Goal: Task Accomplishment & Management: Manage account settings

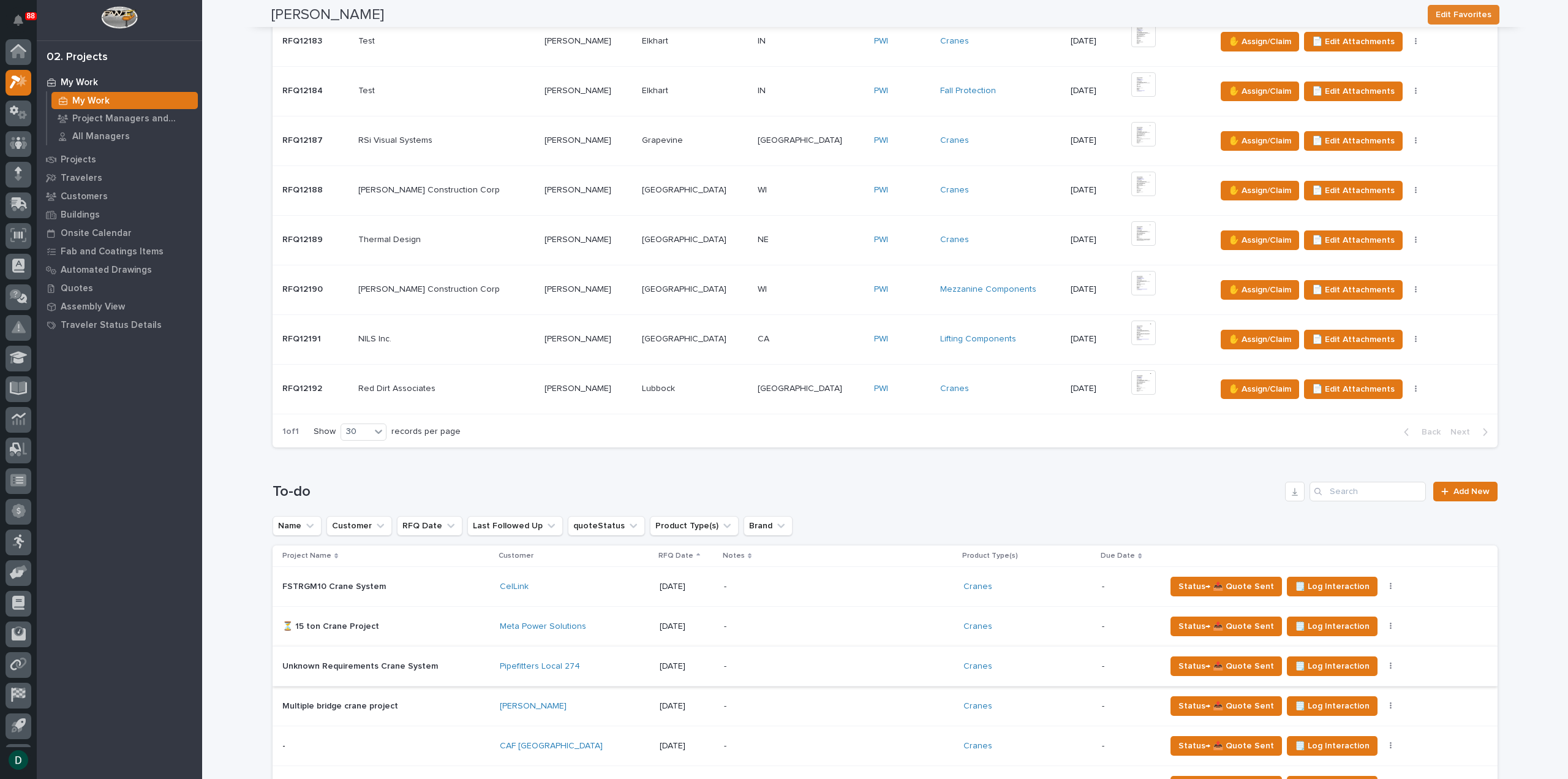
scroll to position [858, 0]
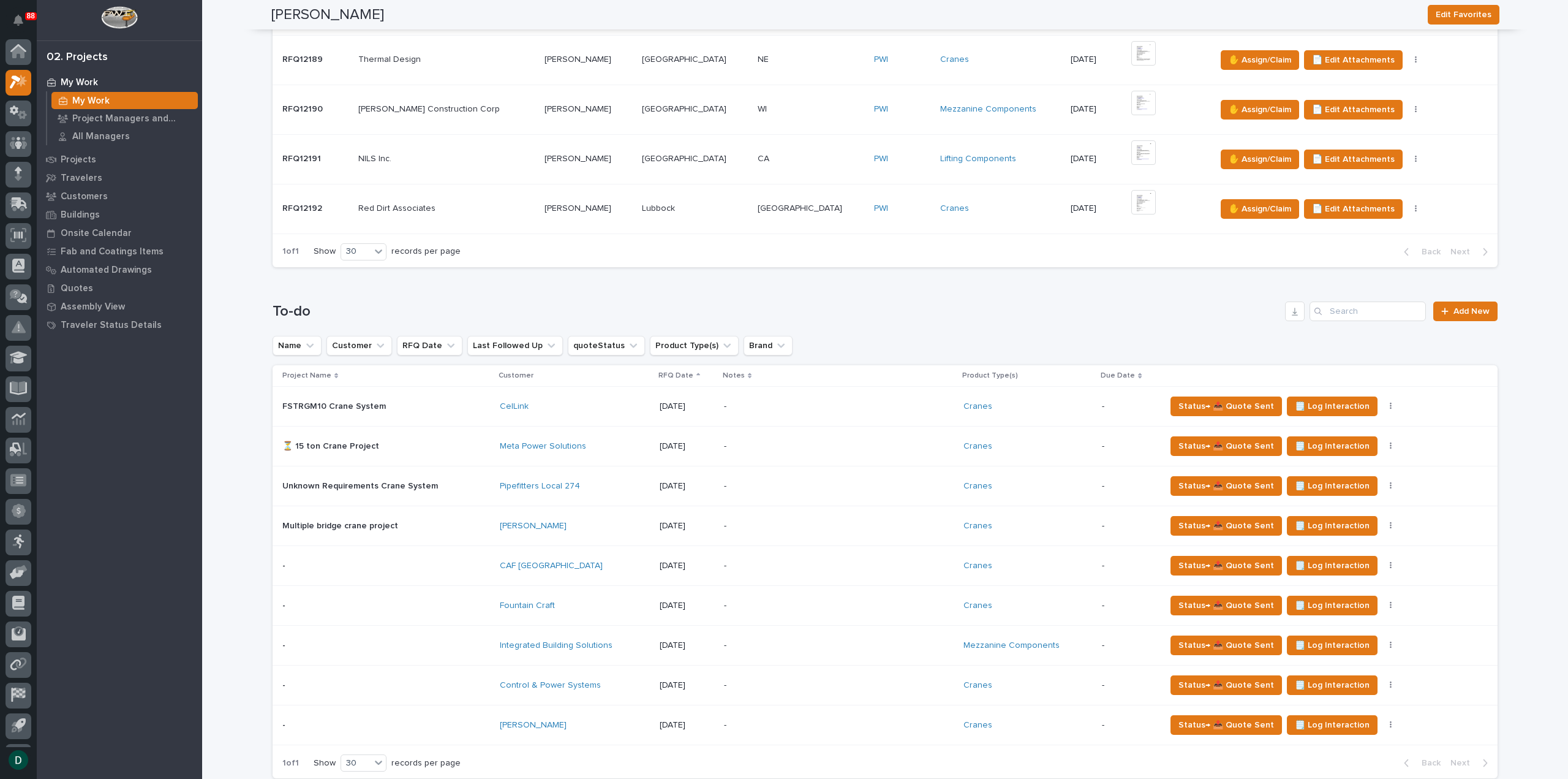
click at [422, 401] on p at bounding box center [386, 407] width 207 height 10
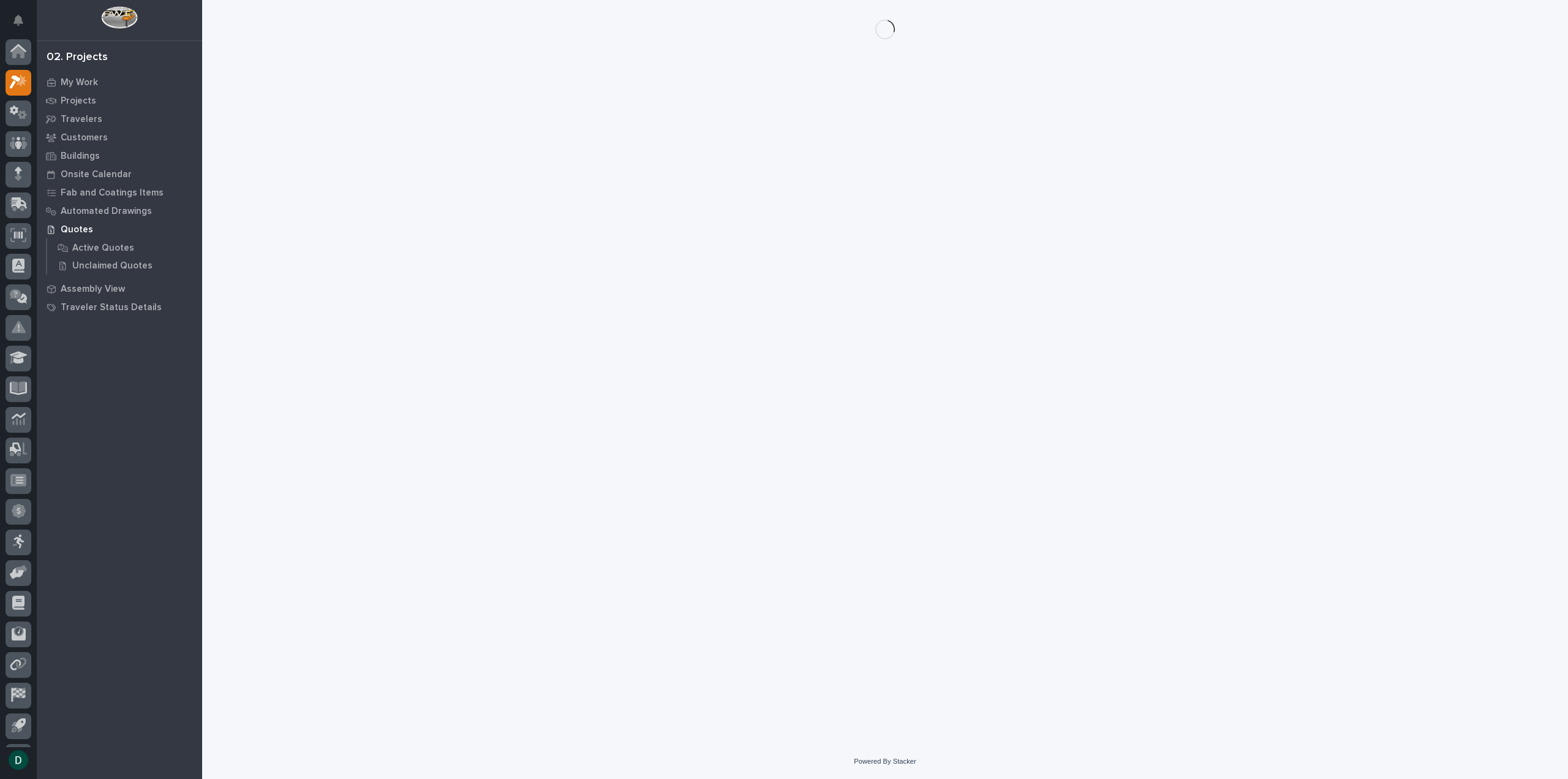
scroll to position [27, 0]
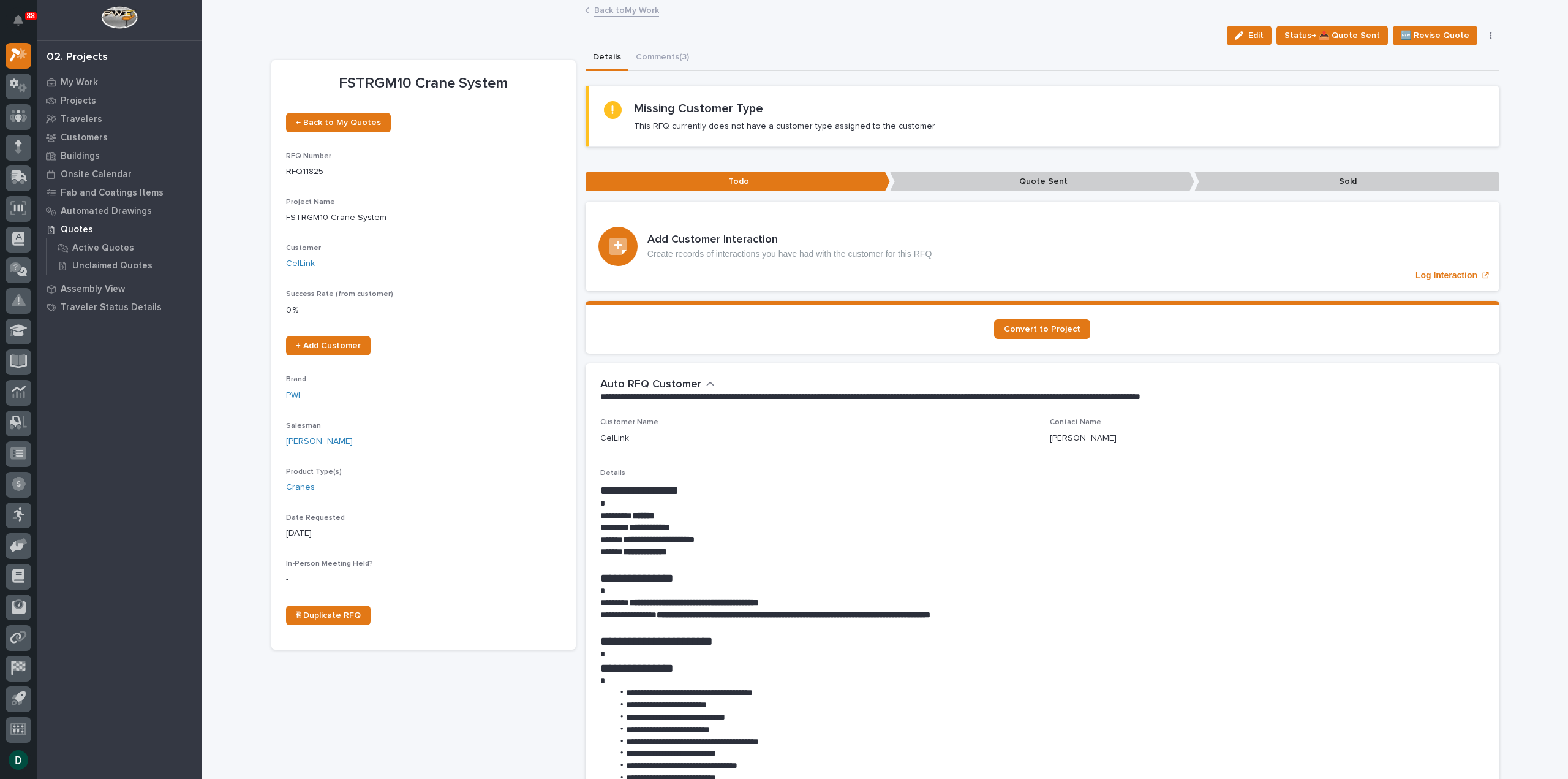
click at [1484, 34] on button "button" at bounding box center [1490, 35] width 17 height 8
click at [1262, 122] on div "Missing Customer Type This RFQ currently does not have a customer type assigned…" at bounding box center [1043, 116] width 880 height 31
click at [1448, 274] on p "Log Interaction" at bounding box center [1446, 276] width 62 height 10
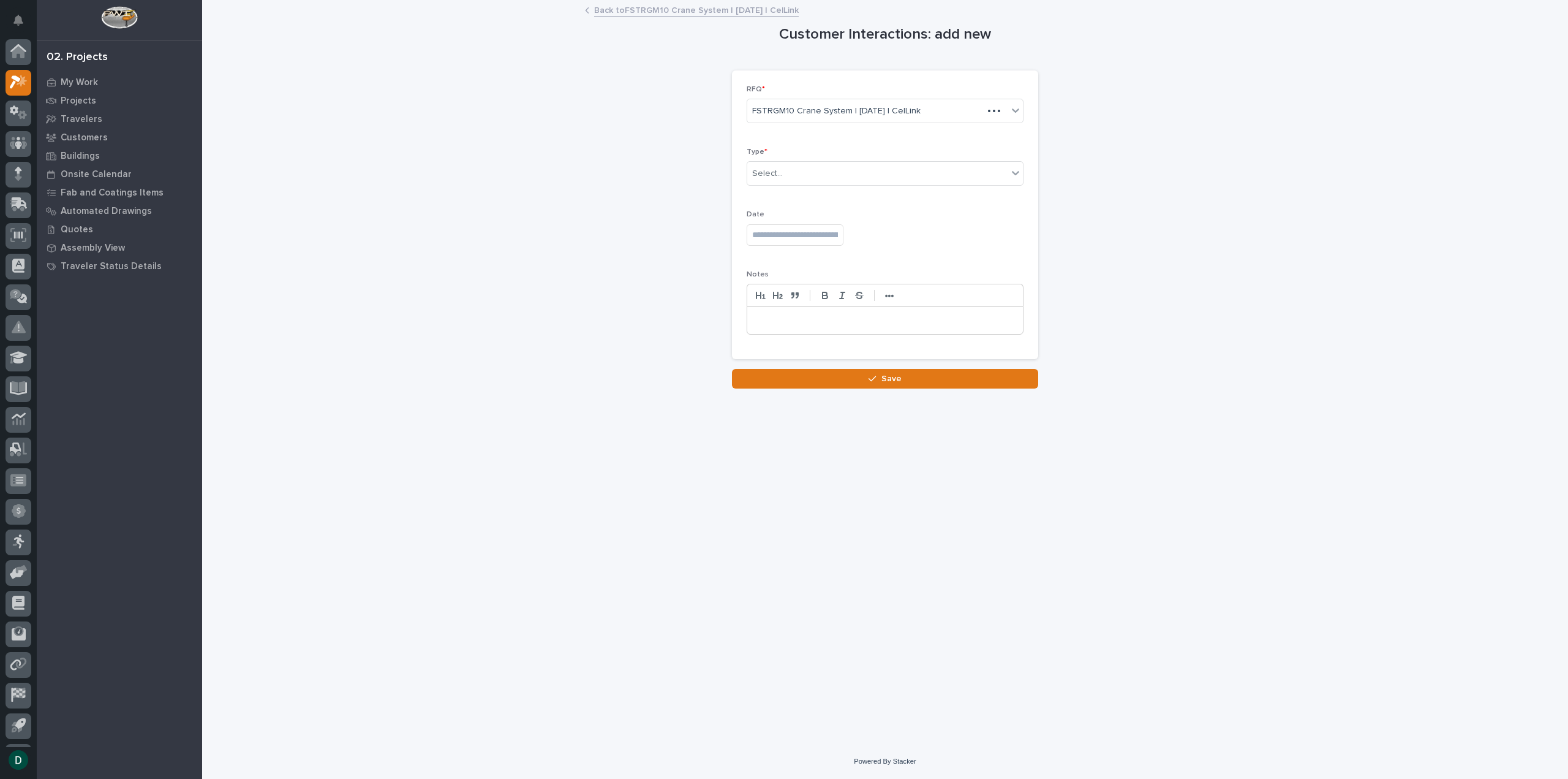
scroll to position [27, 0]
click at [812, 315] on p at bounding box center [885, 321] width 258 height 12
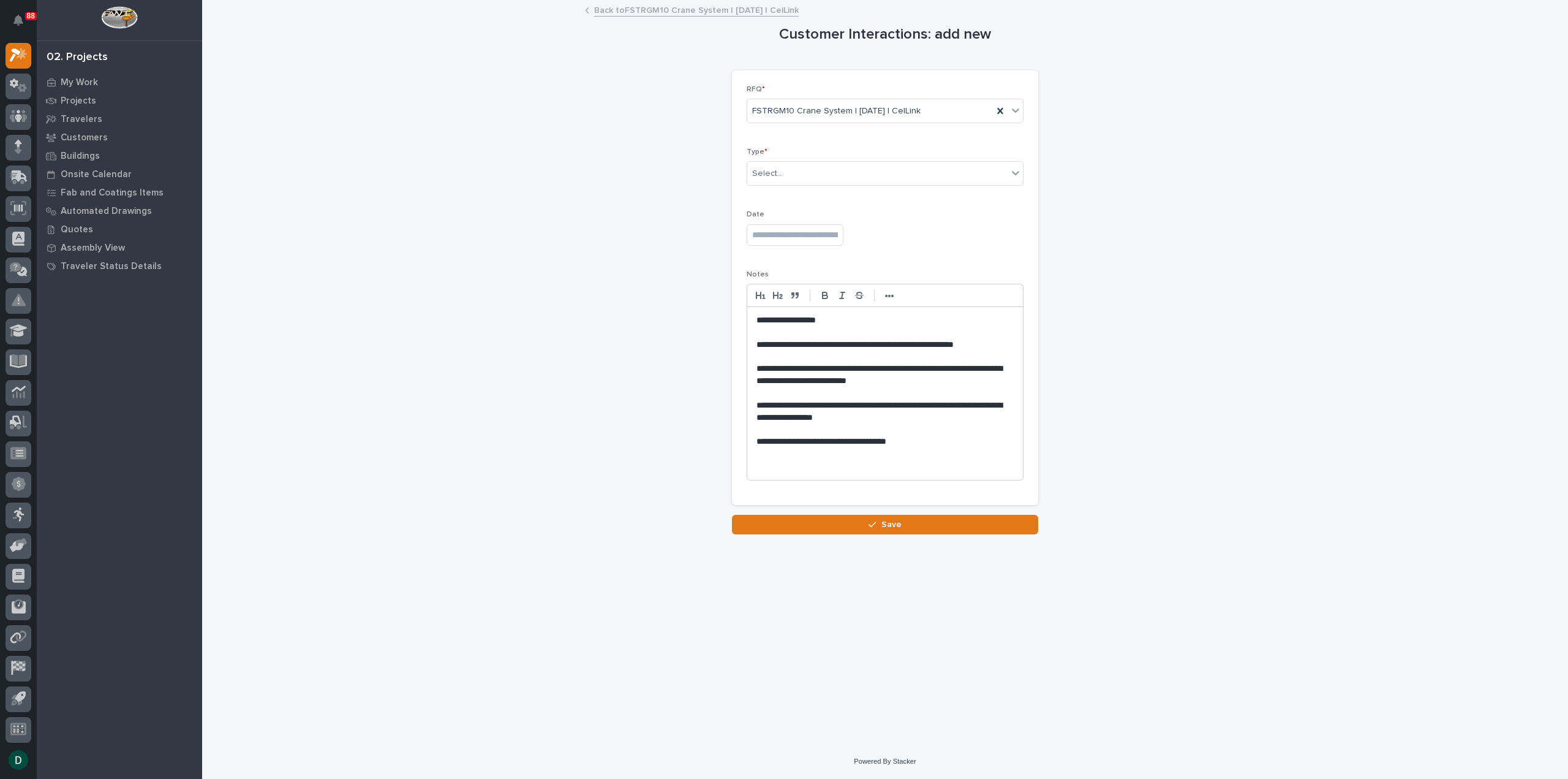
scroll to position [0, 0]
click at [803, 173] on div "Select..." at bounding box center [878, 173] width 261 height 20
click at [797, 242] on div "Email" at bounding box center [885, 239] width 276 height 22
click at [843, 234] on input "text" at bounding box center [794, 234] width 97 height 22
click at [755, 135] on div "15" at bounding box center [752, 134] width 16 height 16
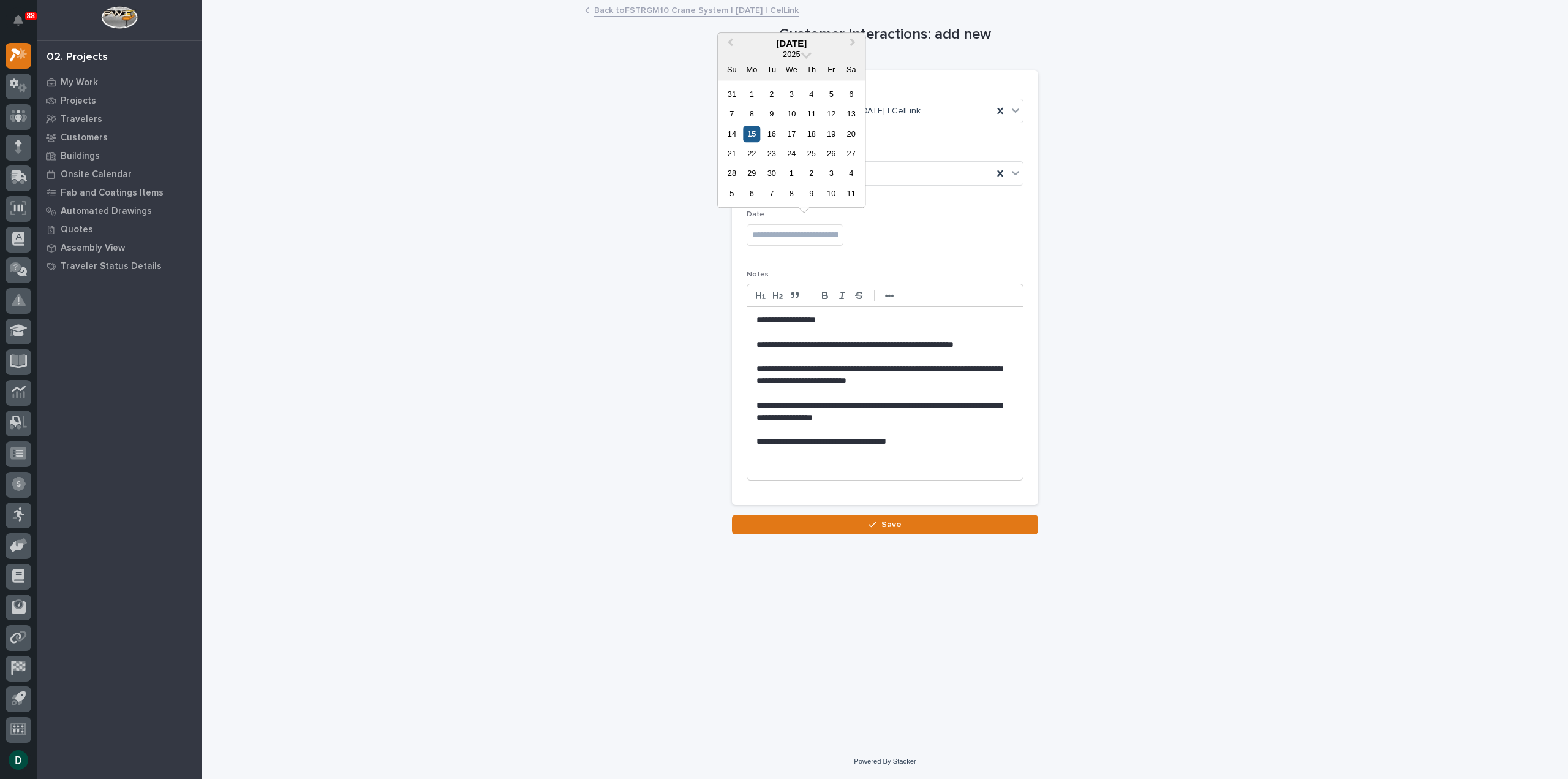
type input "**********"
click at [896, 519] on span "Save" at bounding box center [891, 524] width 20 height 11
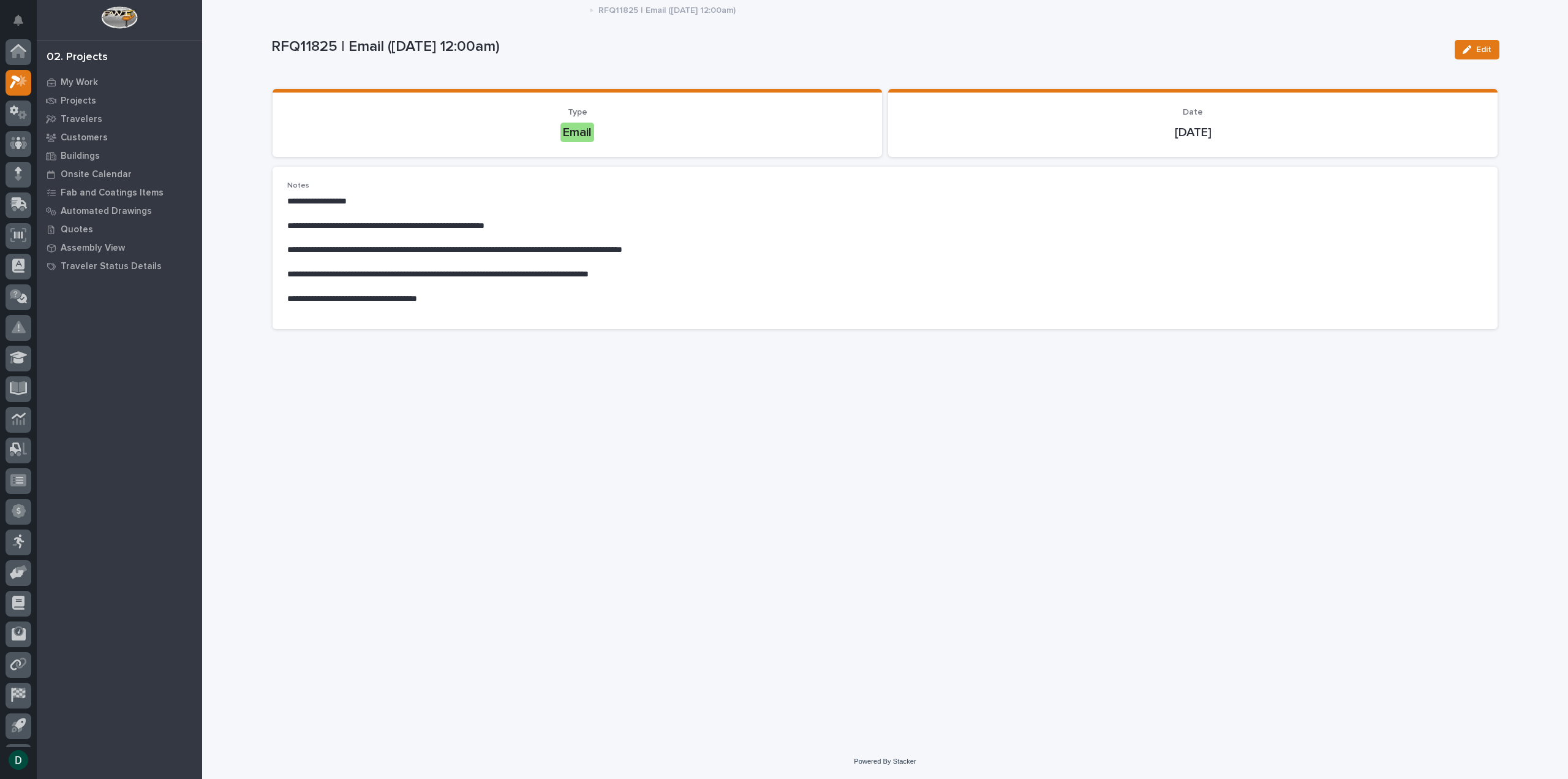
scroll to position [27, 0]
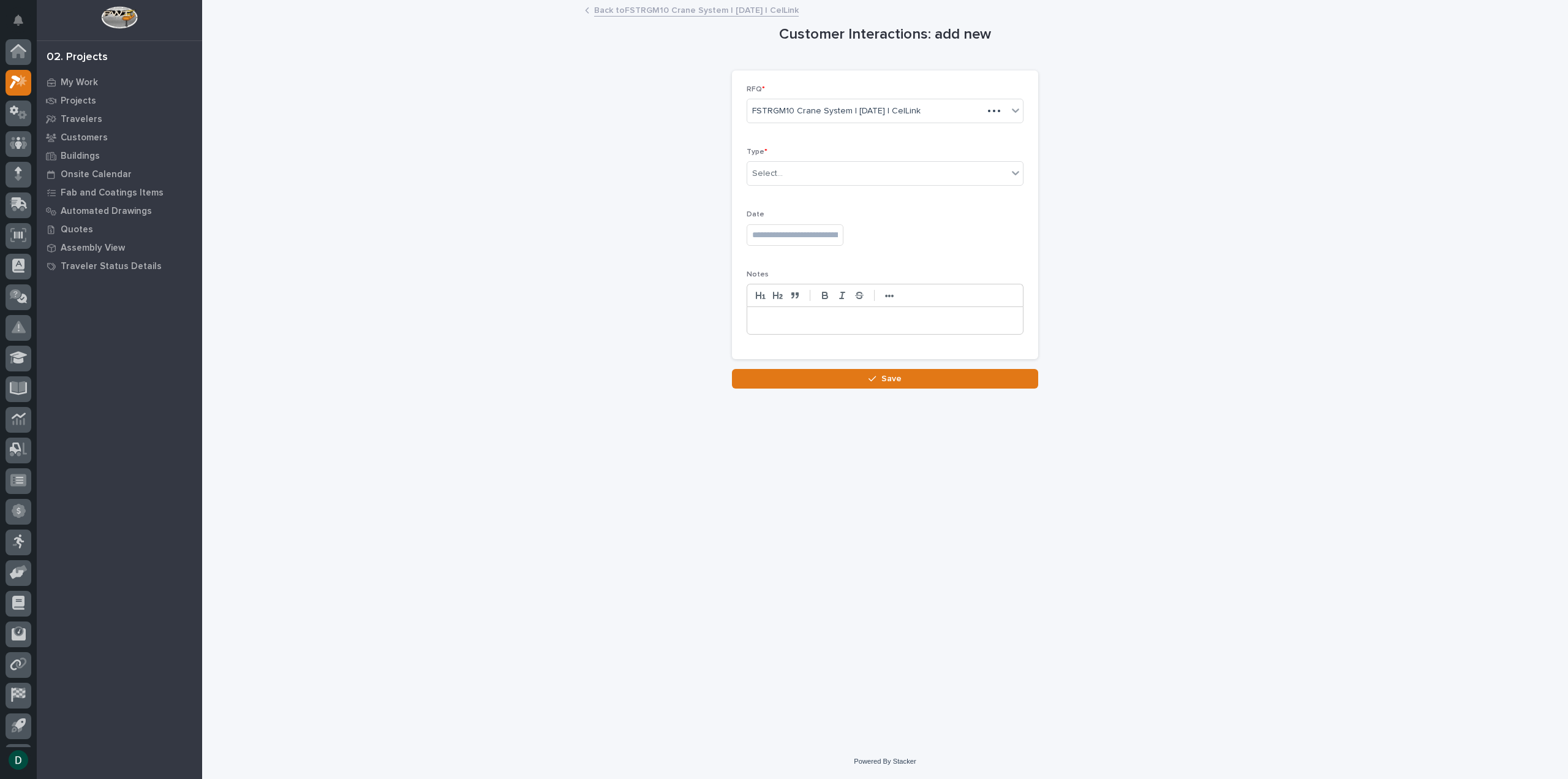
scroll to position [27, 0]
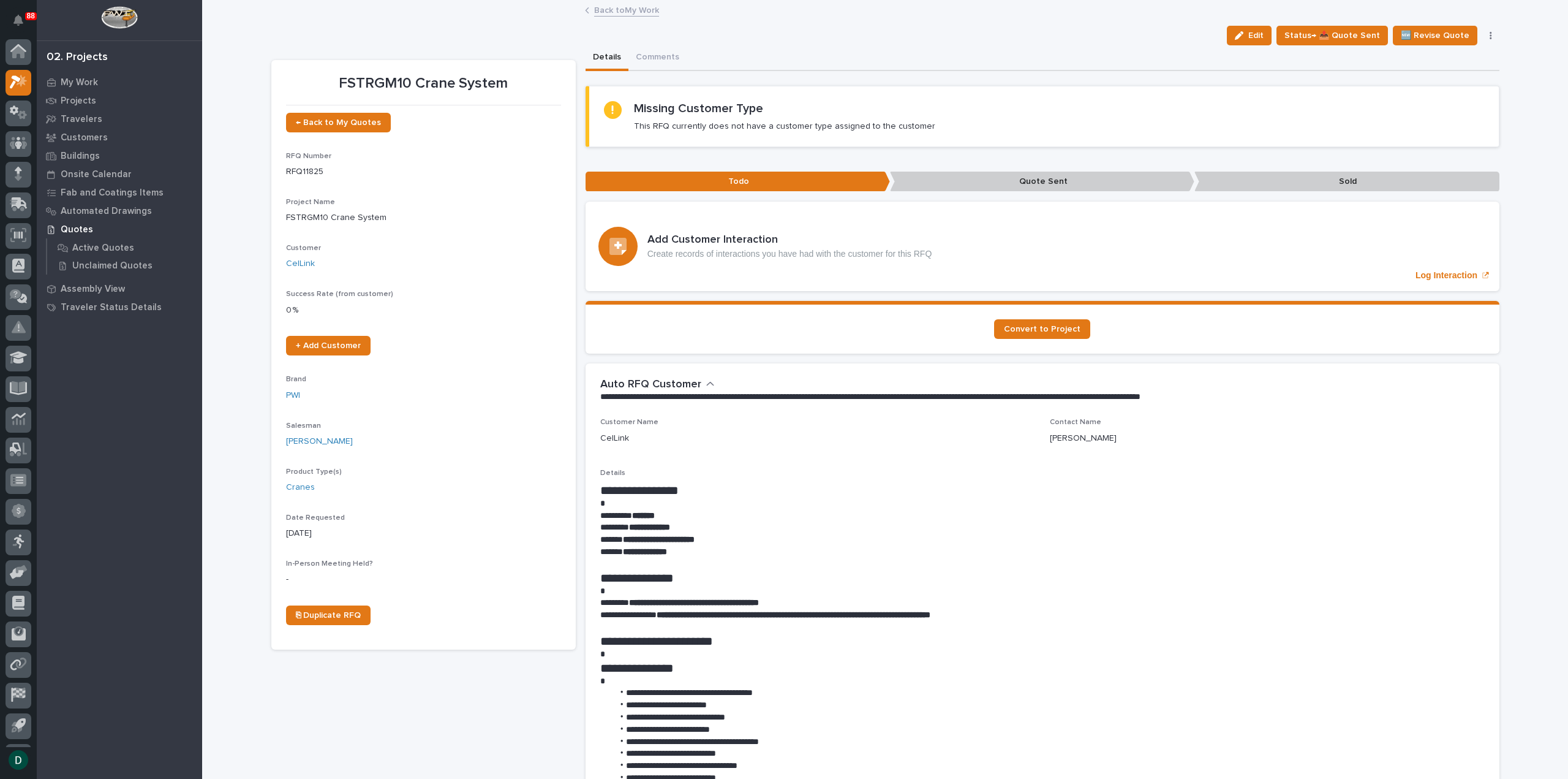
scroll to position [27, 0]
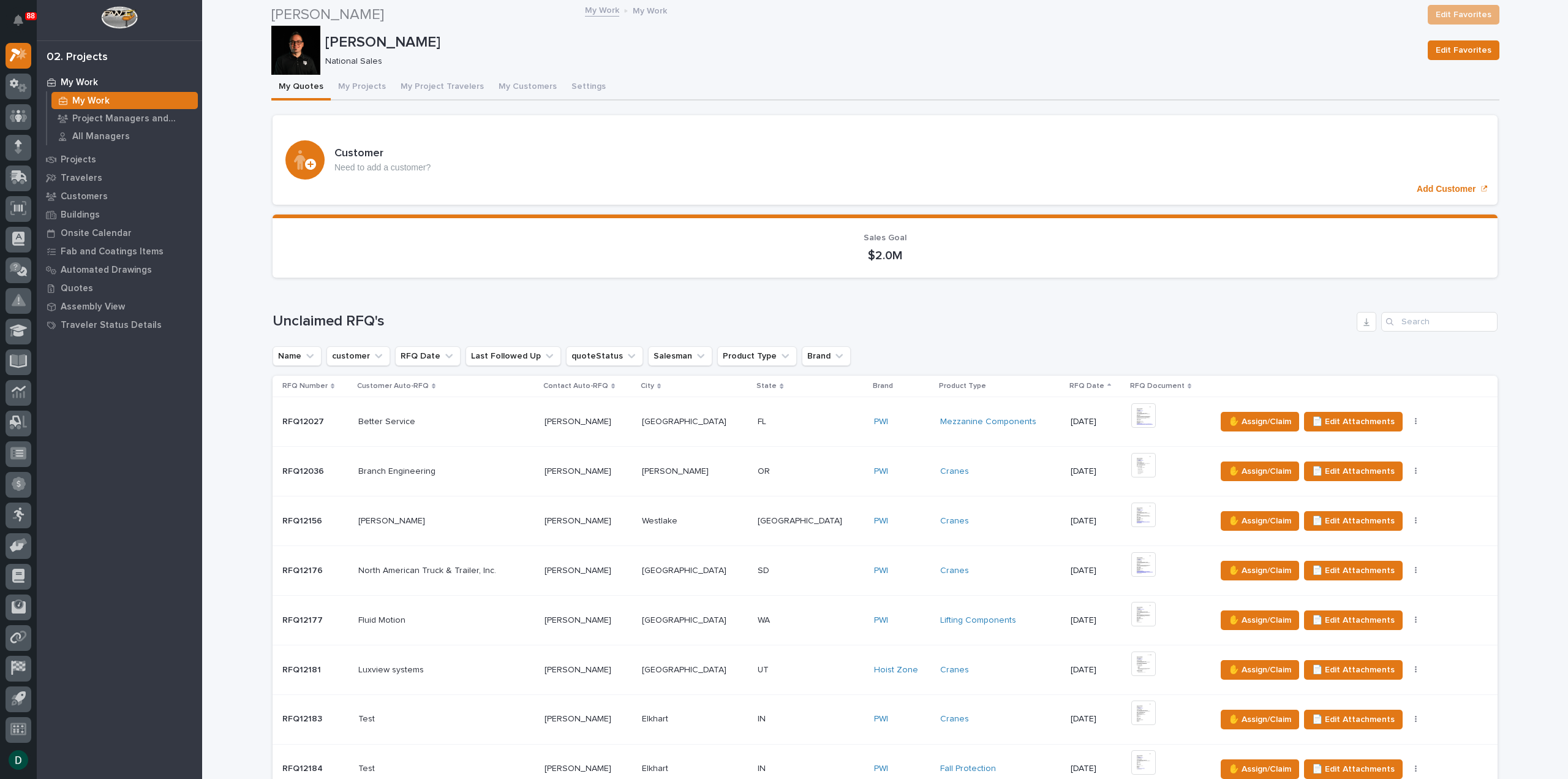
scroll to position [858, 0]
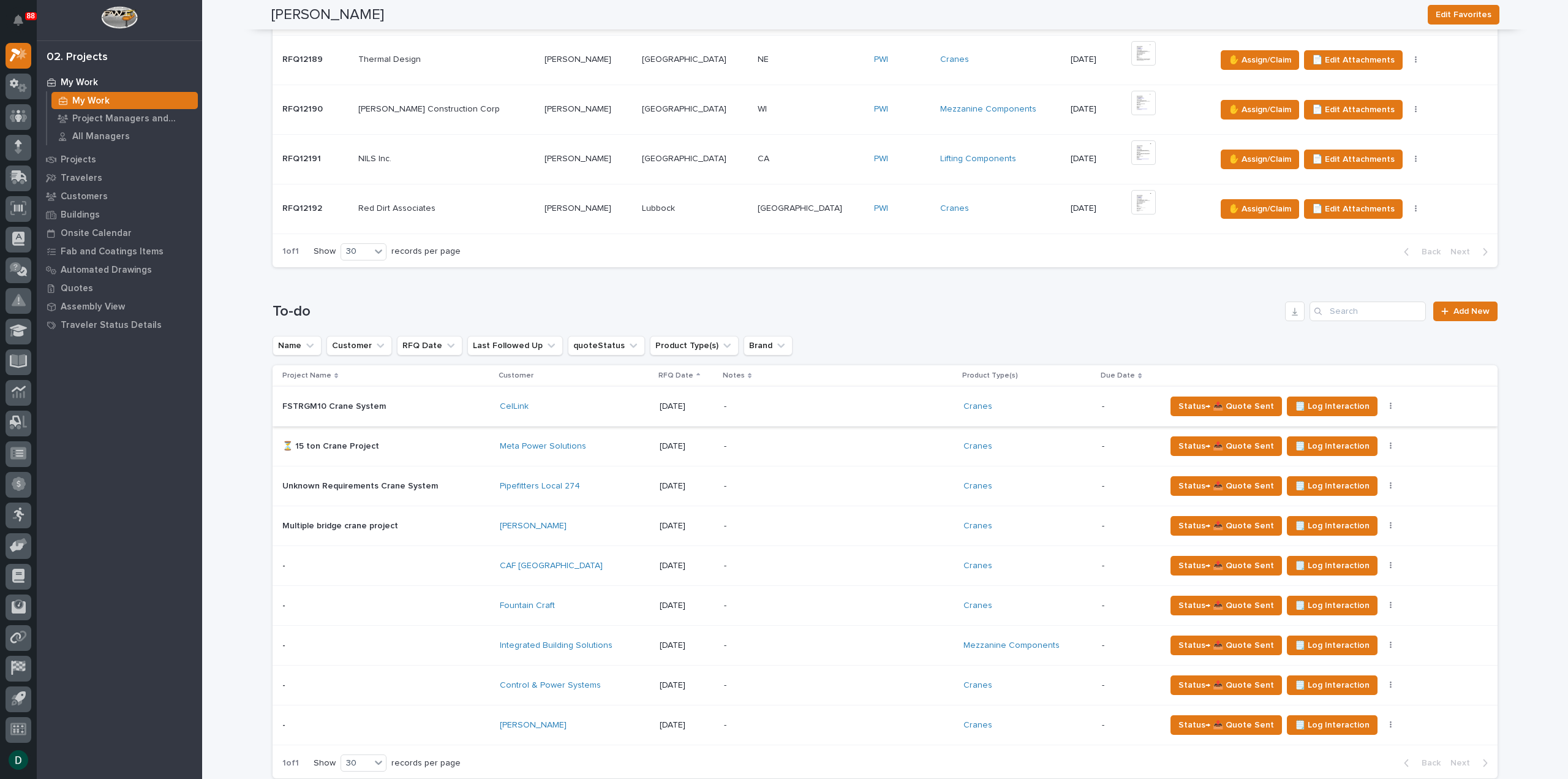
click at [1390, 402] on icon "button" at bounding box center [1391, 406] width 2 height 8
click at [1347, 464] on span "Status→ ⏳ Inactive" at bounding box center [1322, 470] width 75 height 15
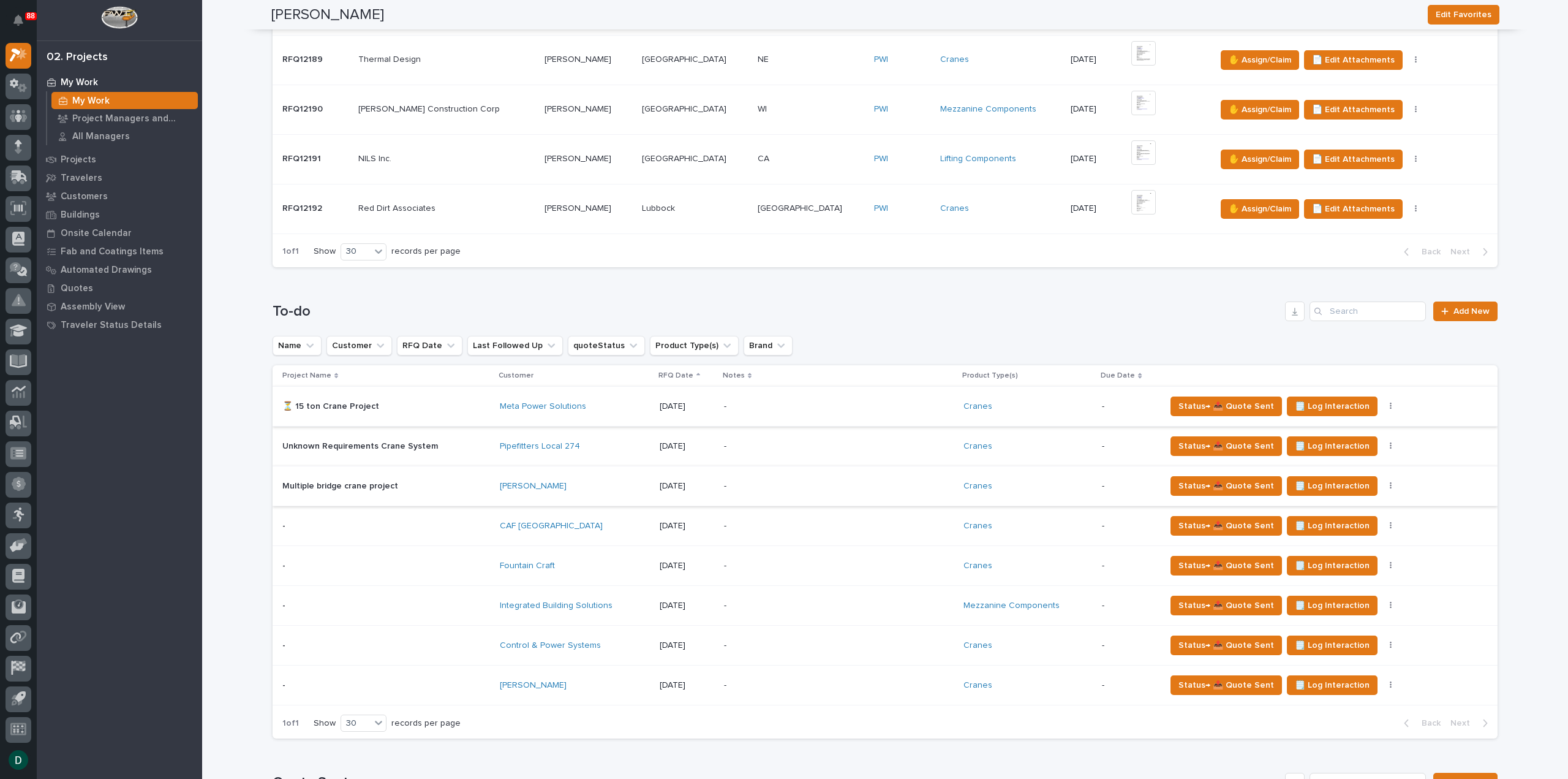
click at [1382, 404] on button "button" at bounding box center [1391, 406] width 17 height 8
click at [1346, 472] on span "Status→ ⏳ Inactive" at bounding box center [1322, 470] width 75 height 15
click at [1354, 506] on td "Status→ 📤 Quote Sent 🗒️ Log Interaction Status→ ❌ PWI Declined 🚩 Edit Flags Sta…" at bounding box center [1329, 526] width 337 height 40
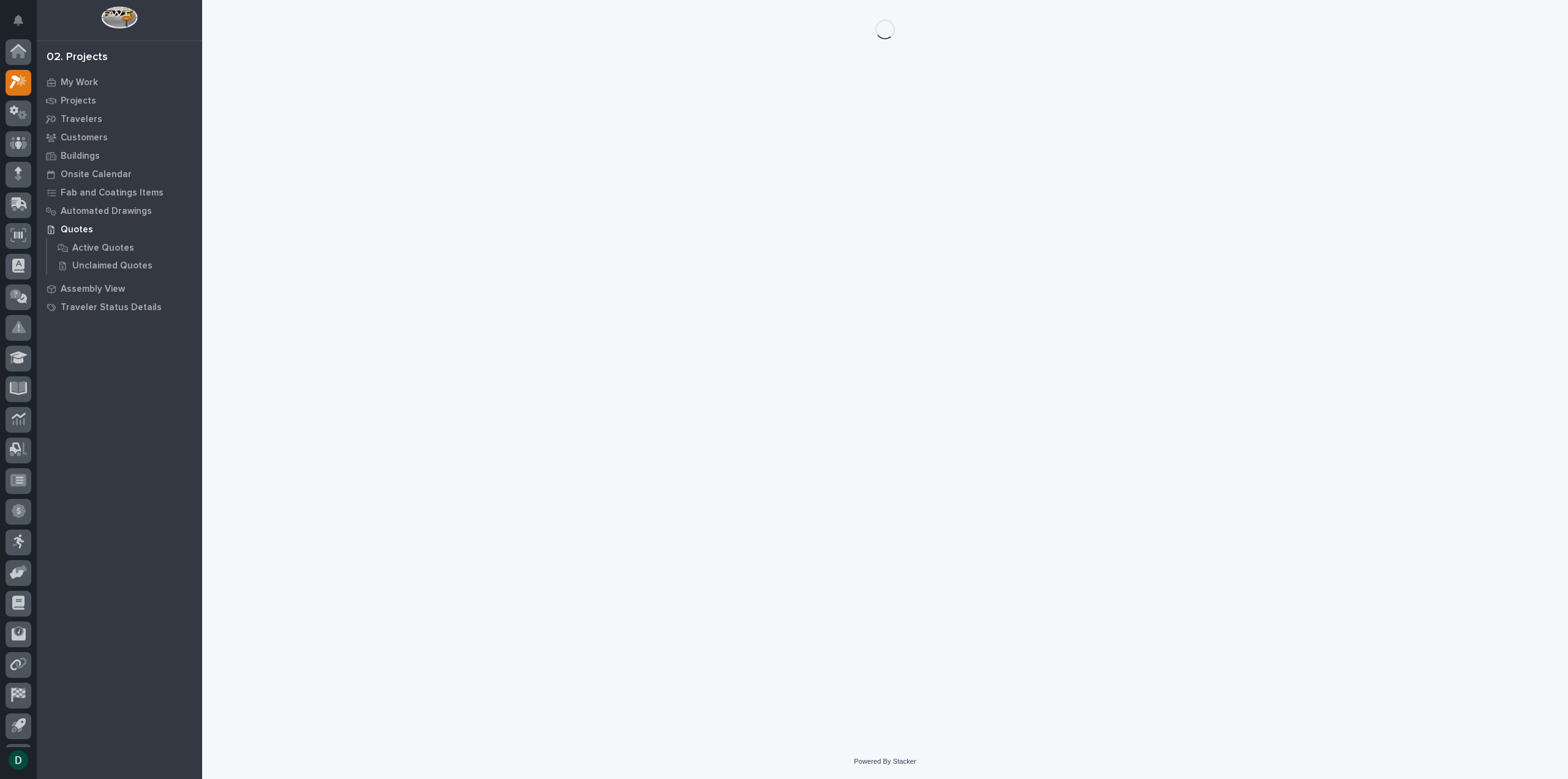
scroll to position [27, 0]
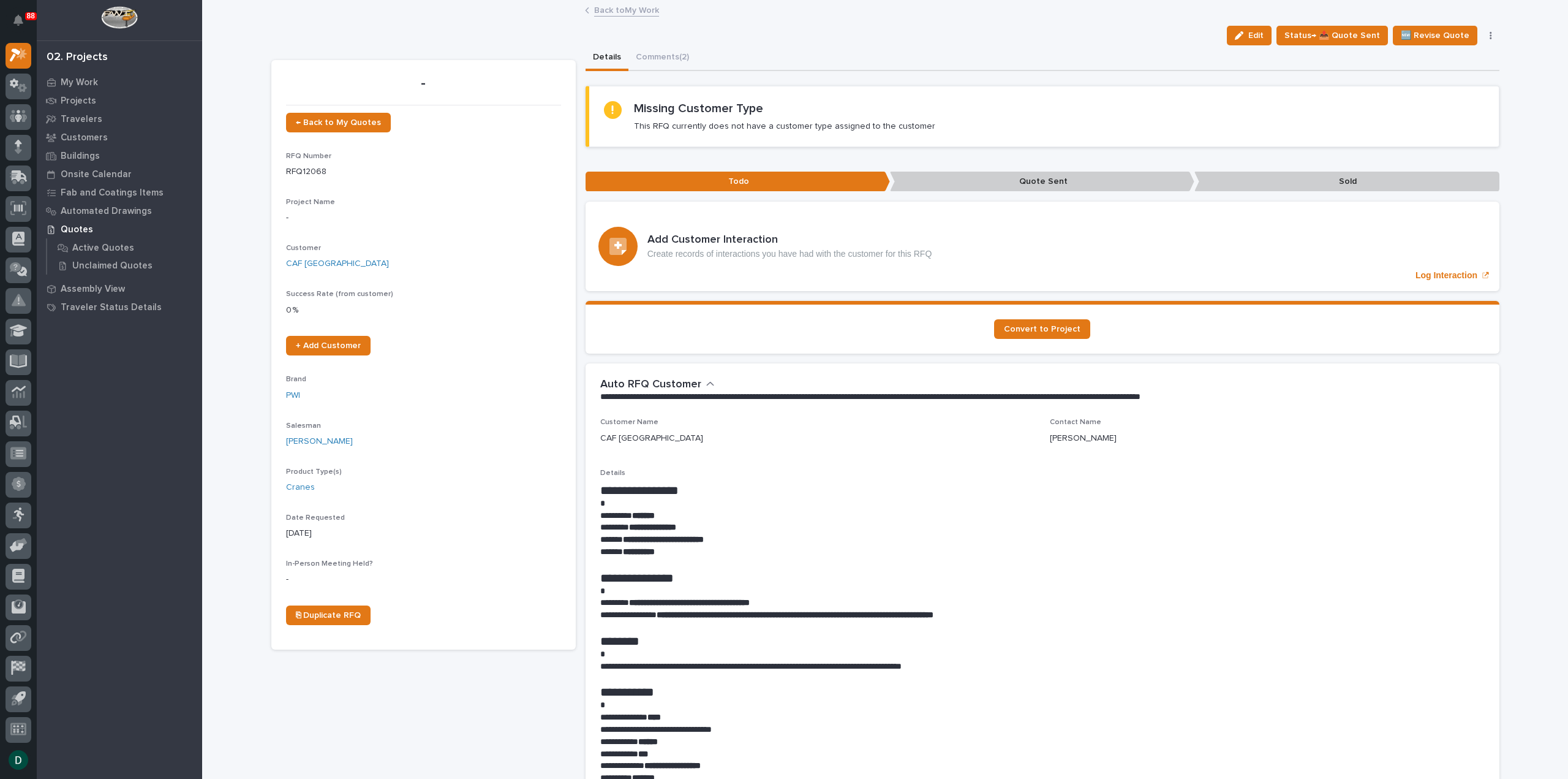
click at [624, 10] on link "Back to My Work" at bounding box center [626, 9] width 65 height 14
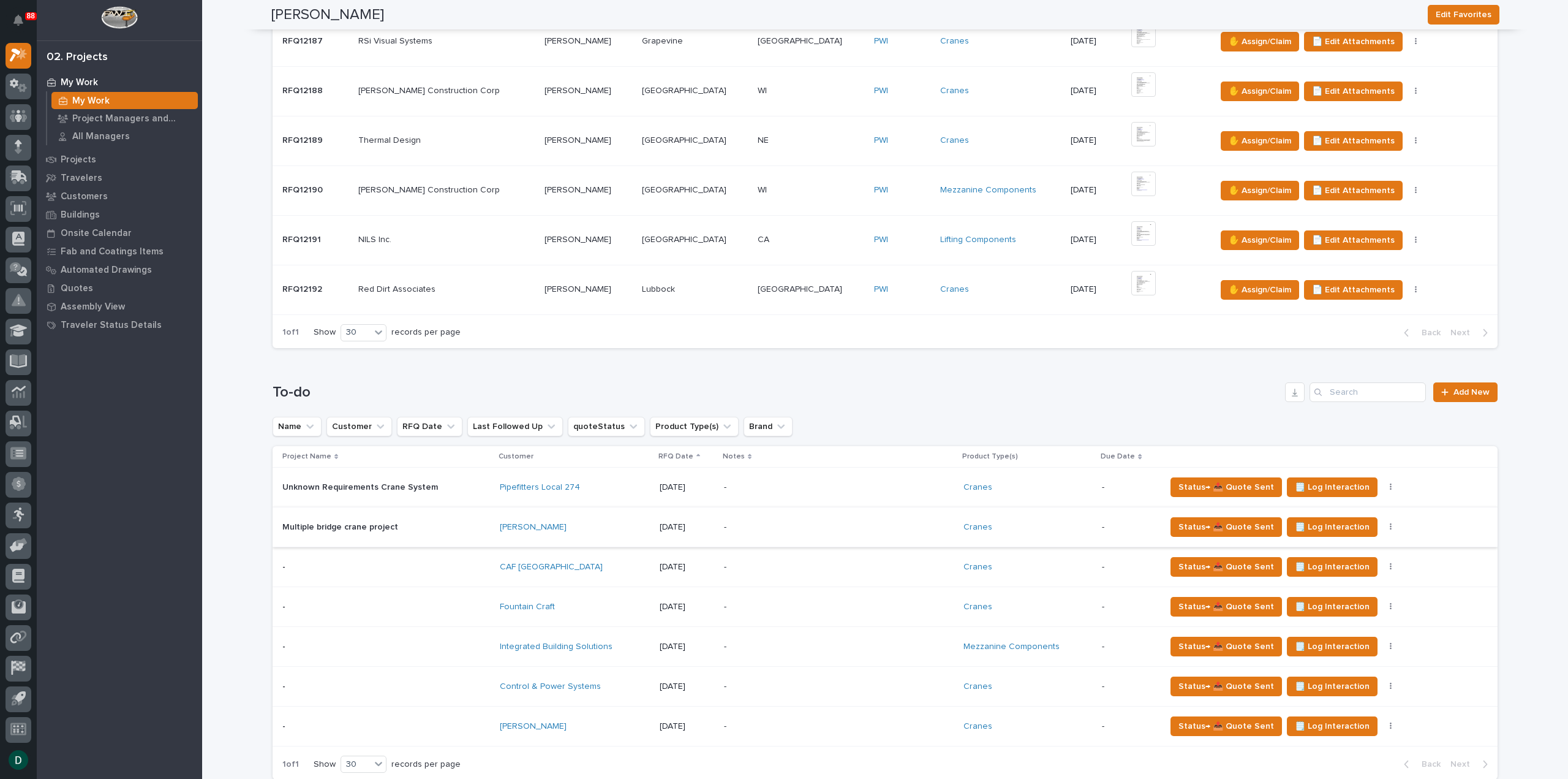
scroll to position [796, 0]
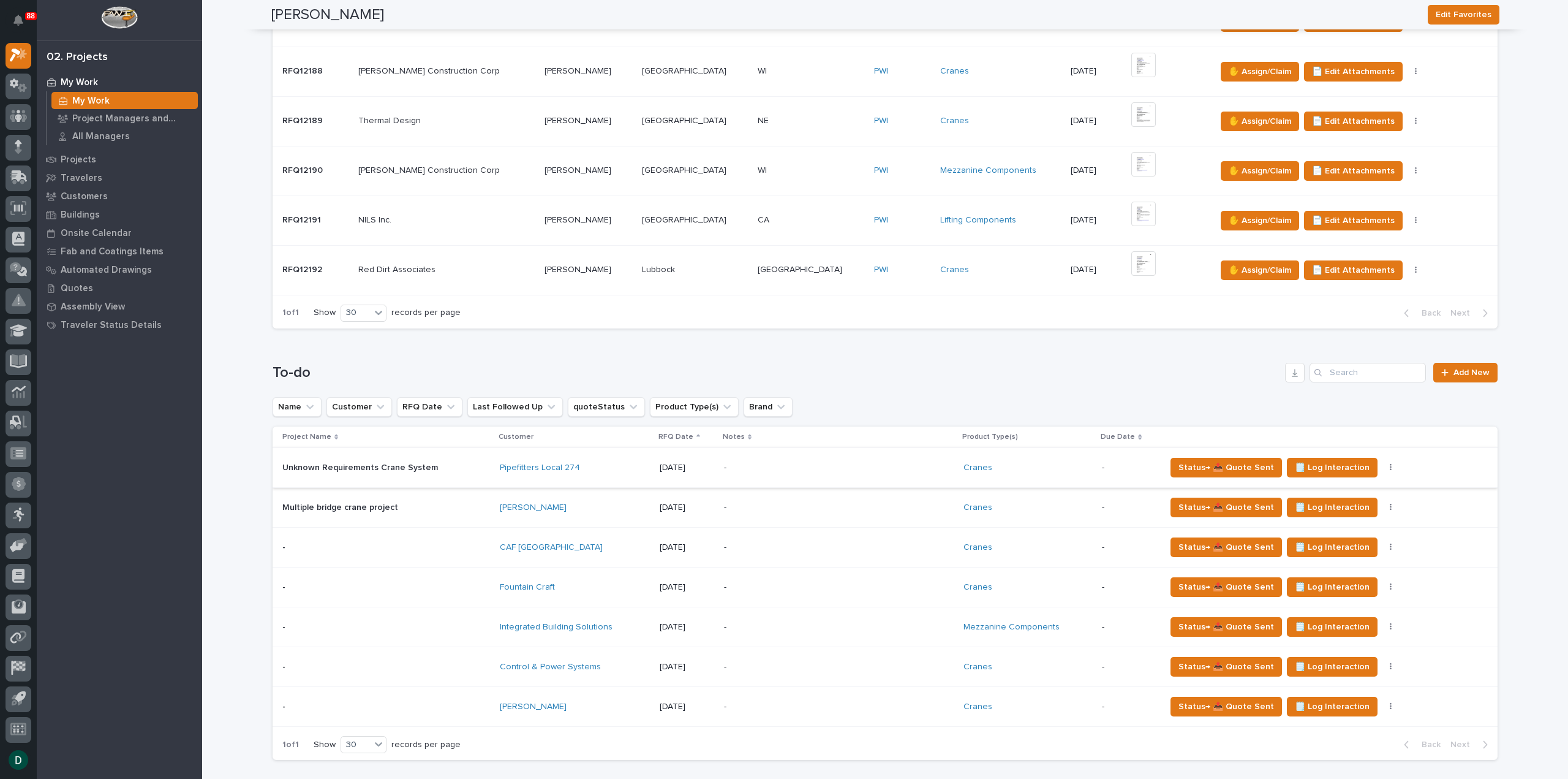
click at [1382, 464] on button "button" at bounding box center [1391, 467] width 17 height 8
click at [1335, 527] on span "Status→ ⏳ Inactive" at bounding box center [1322, 531] width 75 height 15
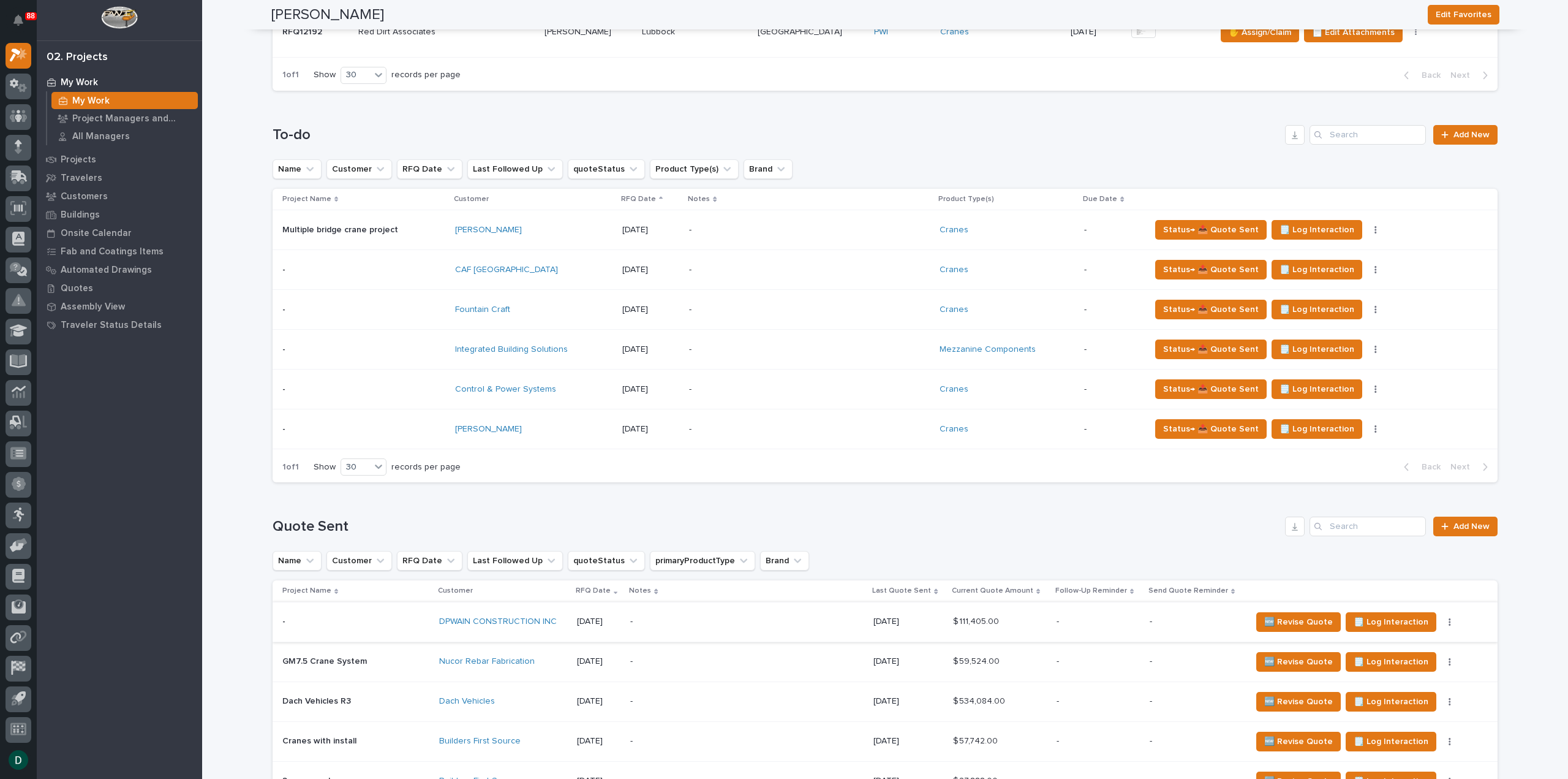
scroll to position [919, 0]
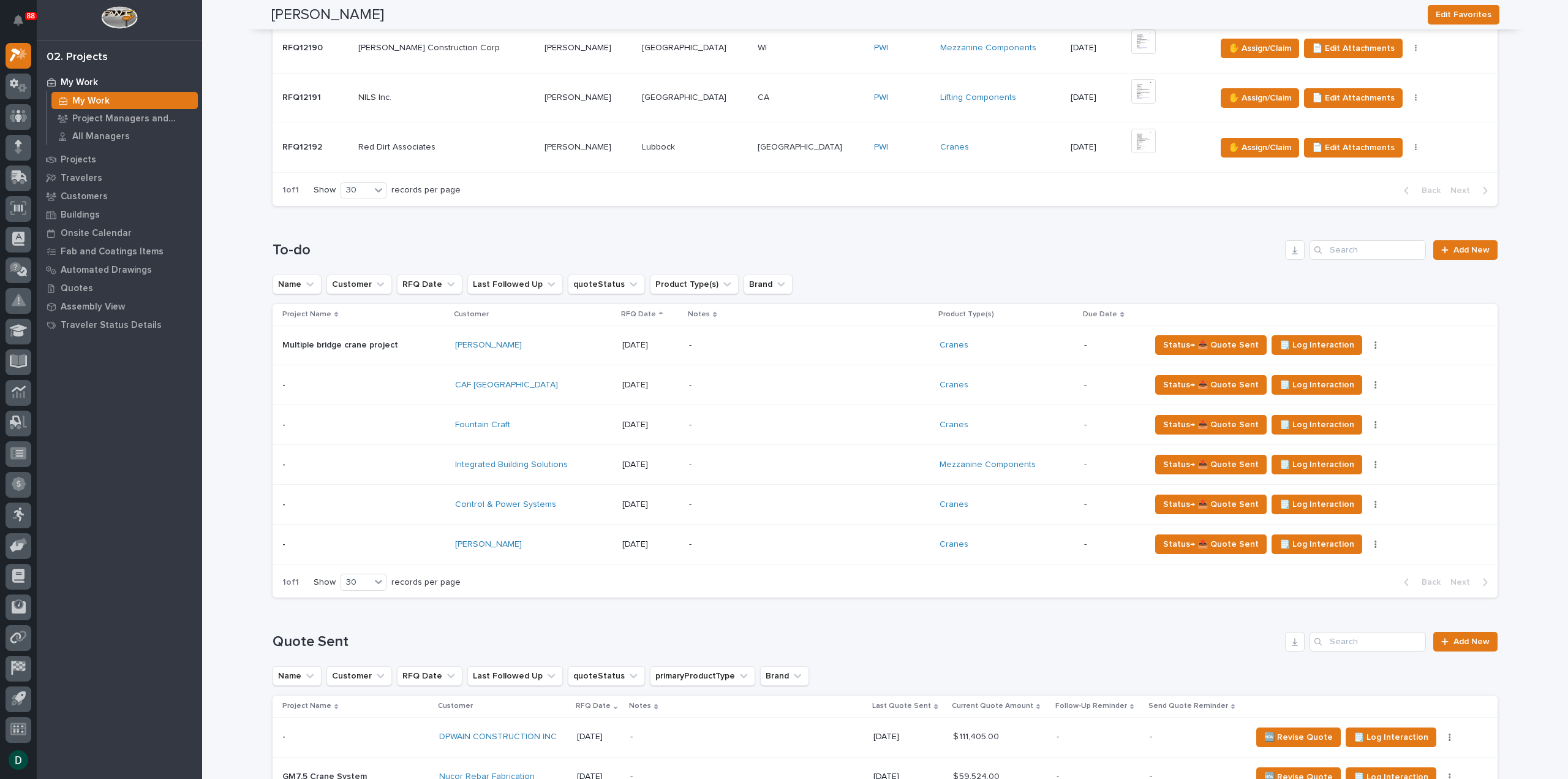
click at [430, 459] on p at bounding box center [364, 464] width 163 height 10
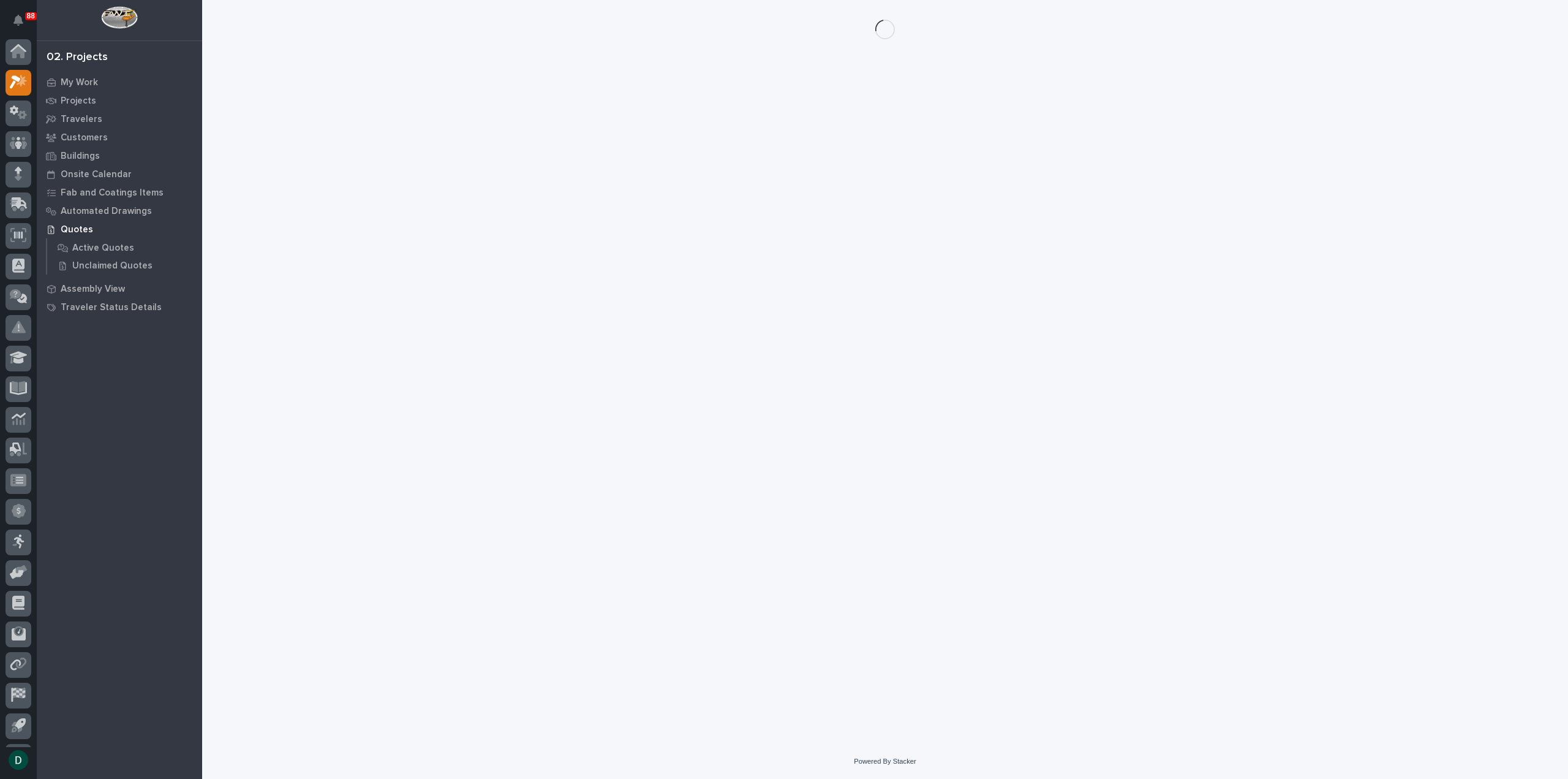
scroll to position [27, 0]
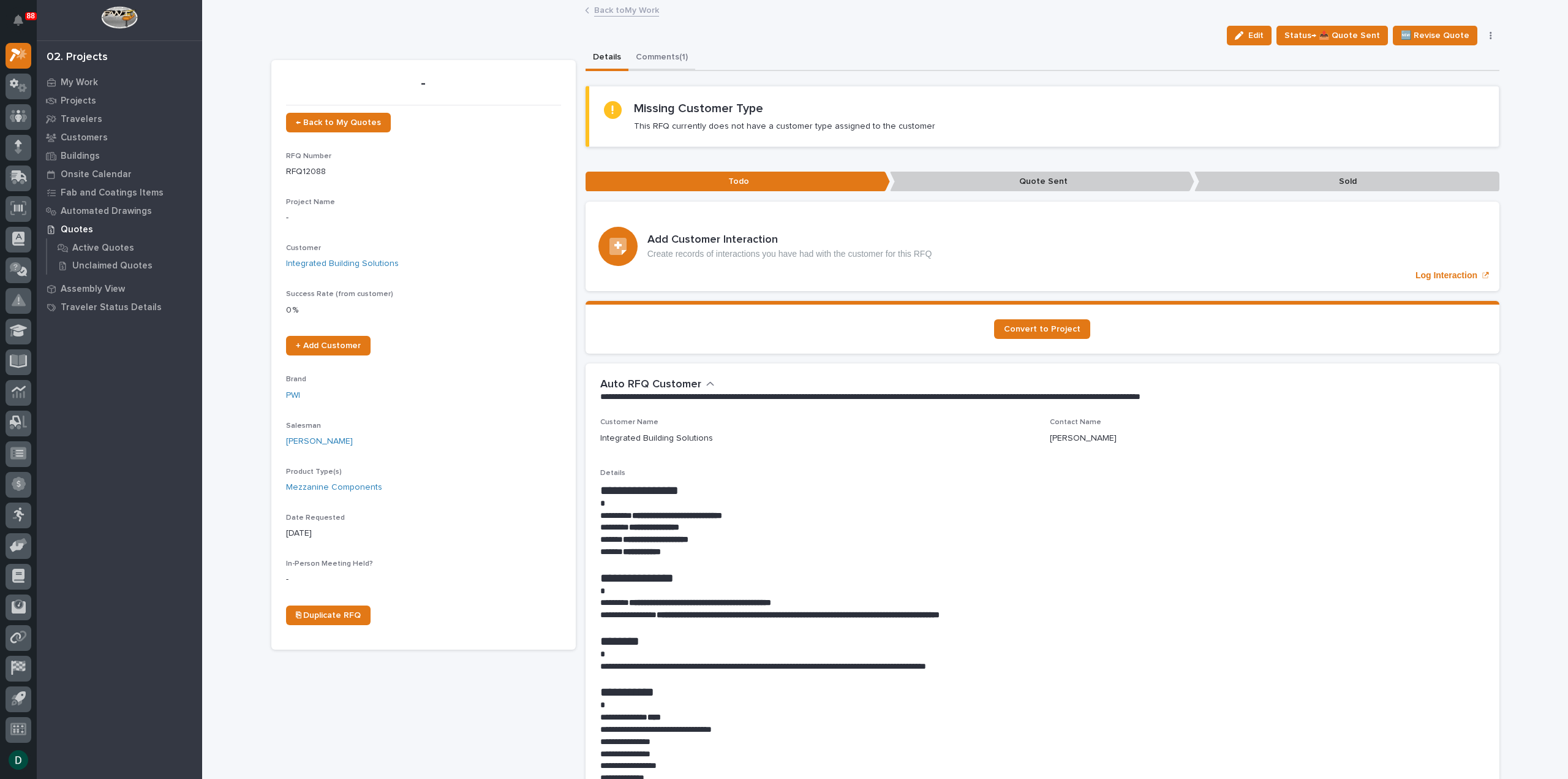
click at [670, 60] on button "Comments (1)" at bounding box center [661, 58] width 67 height 25
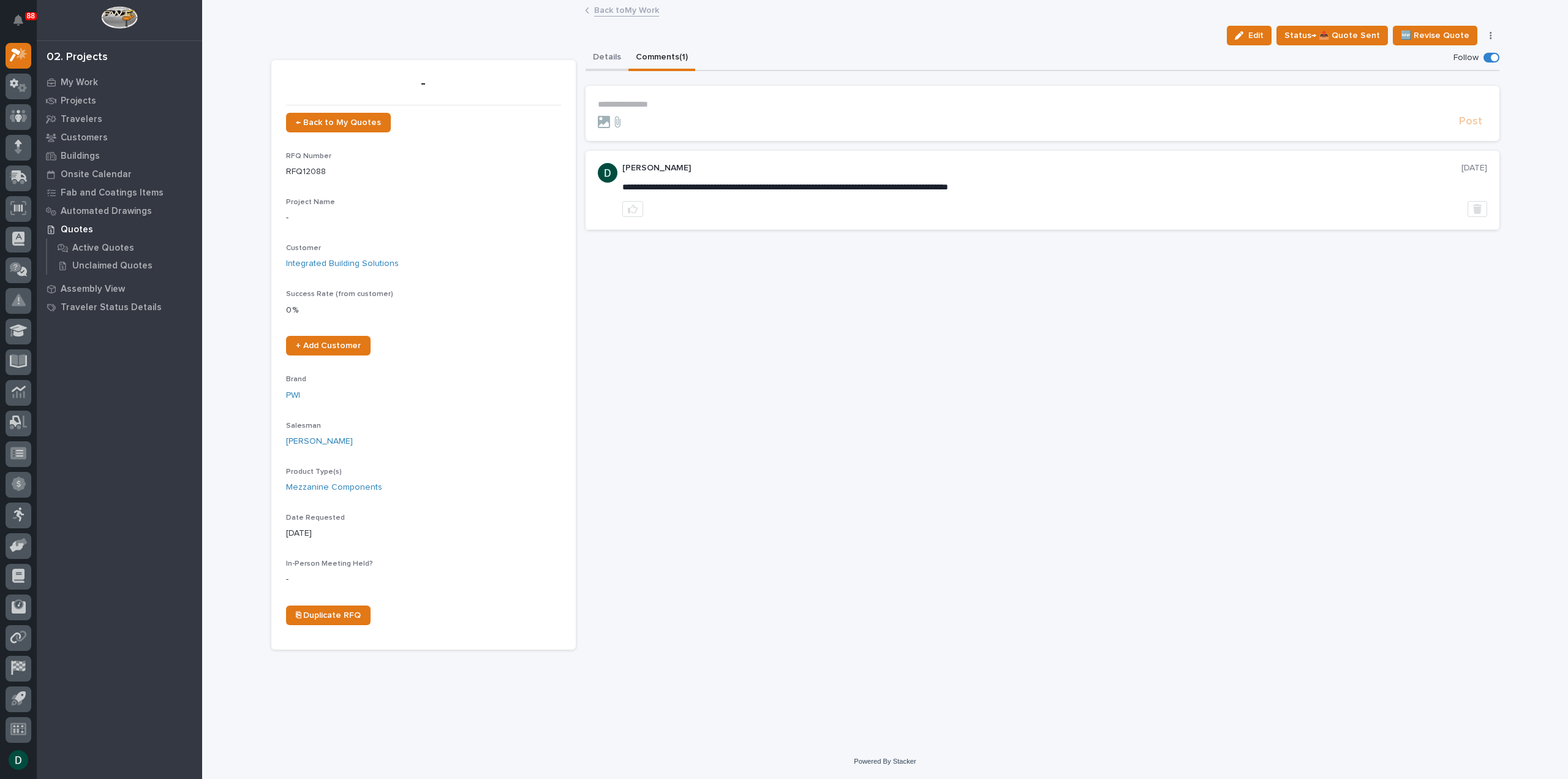
click at [607, 55] on button "Details" at bounding box center [607, 58] width 43 height 25
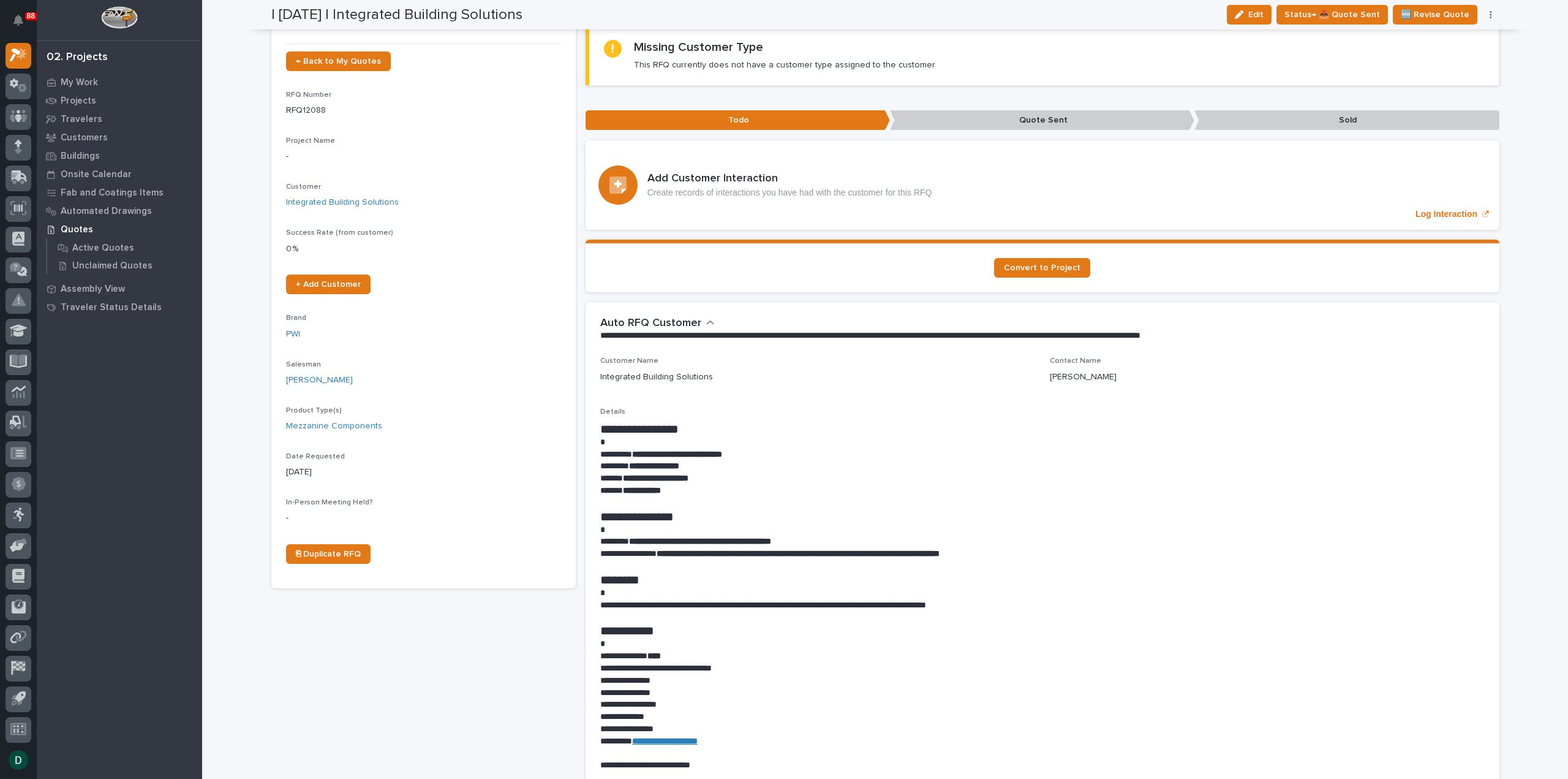
scroll to position [123, 0]
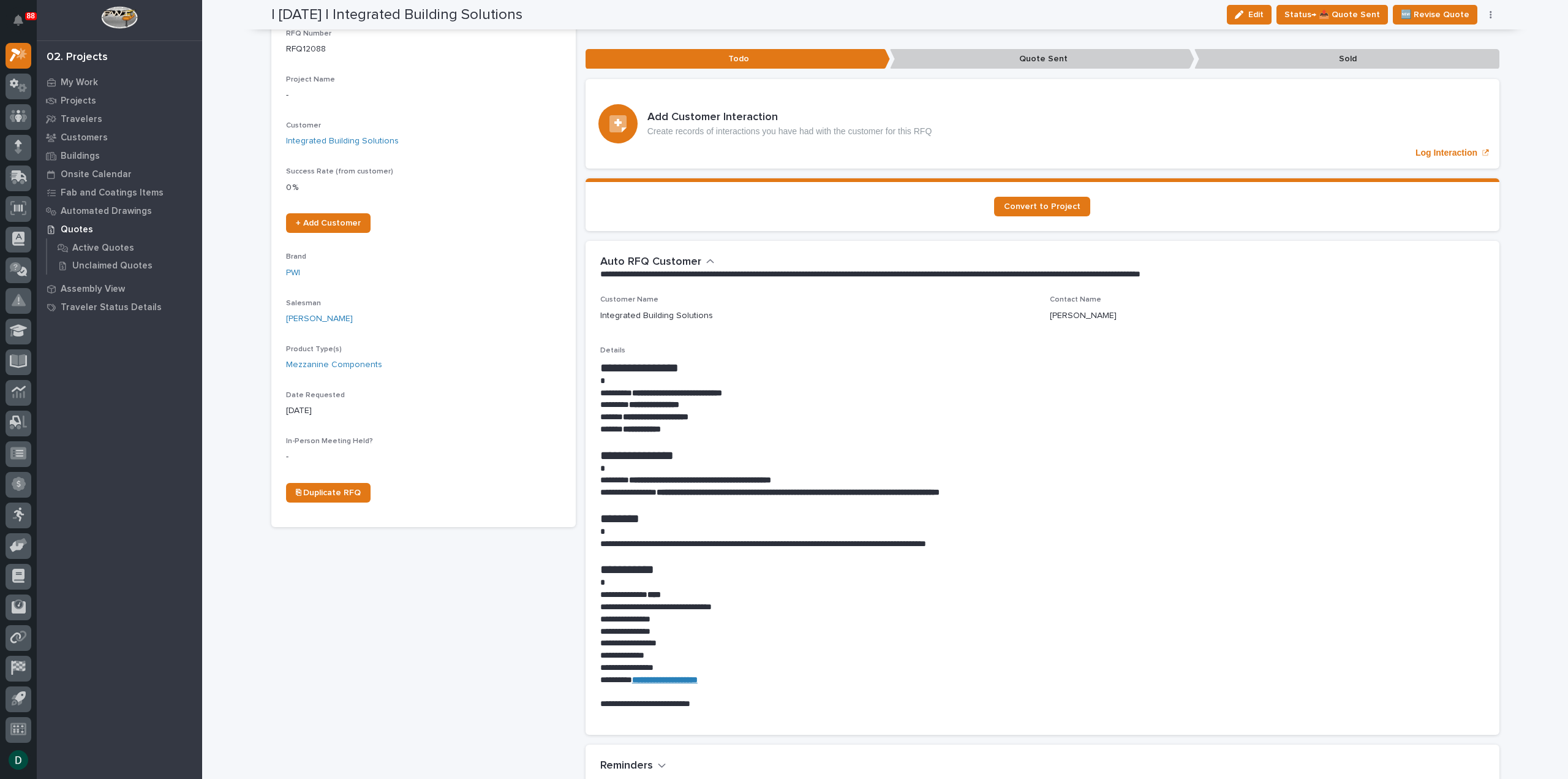
drag, startPoint x: 731, startPoint y: 563, endPoint x: 739, endPoint y: 562, distance: 8.1
click at [731, 563] on h1 "**********" at bounding box center [1042, 569] width 884 height 15
click at [837, 551] on p at bounding box center [1042, 556] width 884 height 12
click at [1030, 547] on p "**********" at bounding box center [1042, 544] width 884 height 12
click at [1081, 548] on p "**********" at bounding box center [1042, 544] width 884 height 12
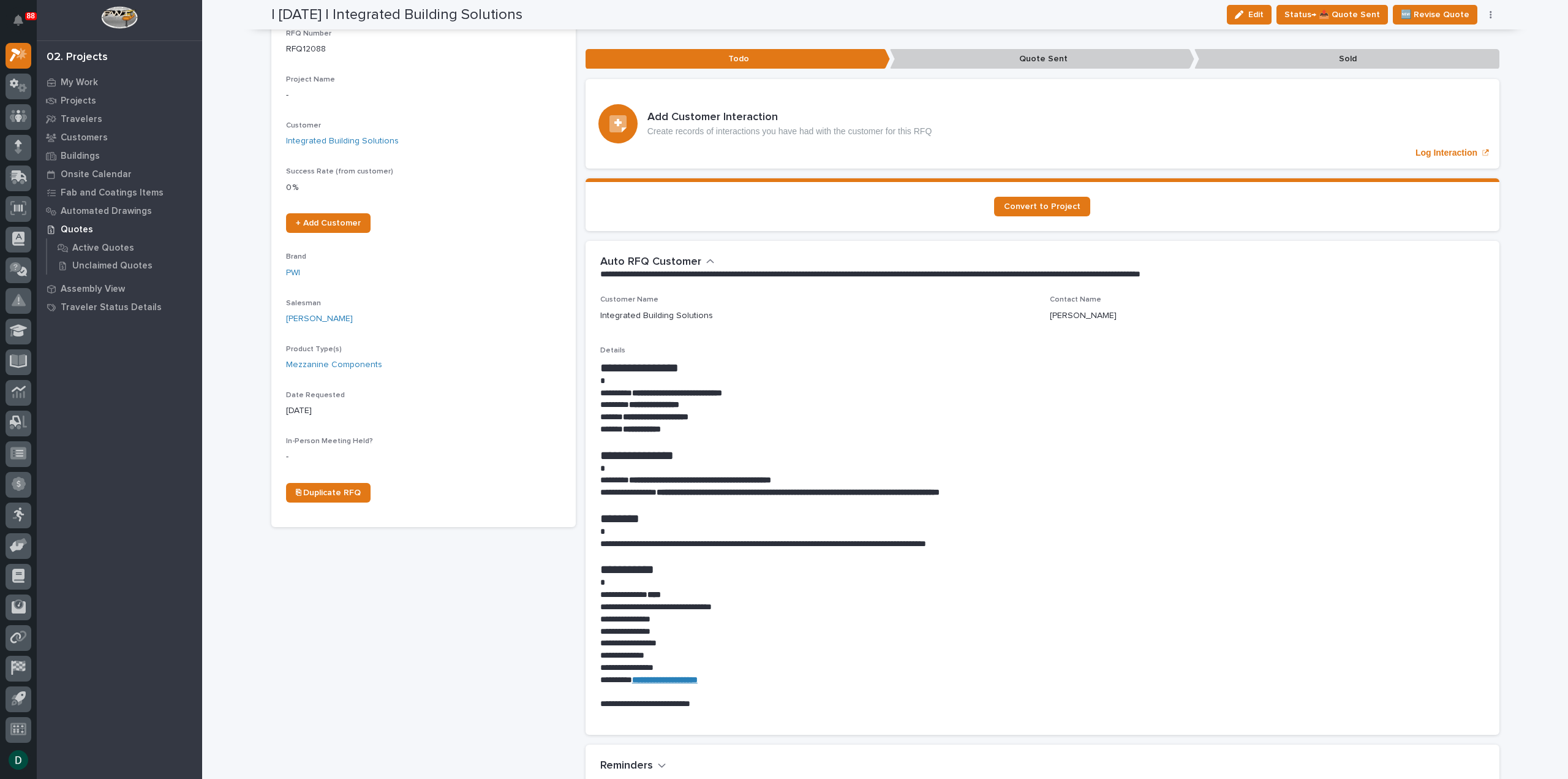
click at [1093, 538] on p "**********" at bounding box center [1042, 544] width 884 height 12
click at [1088, 521] on h1 "********" at bounding box center [1042, 518] width 884 height 15
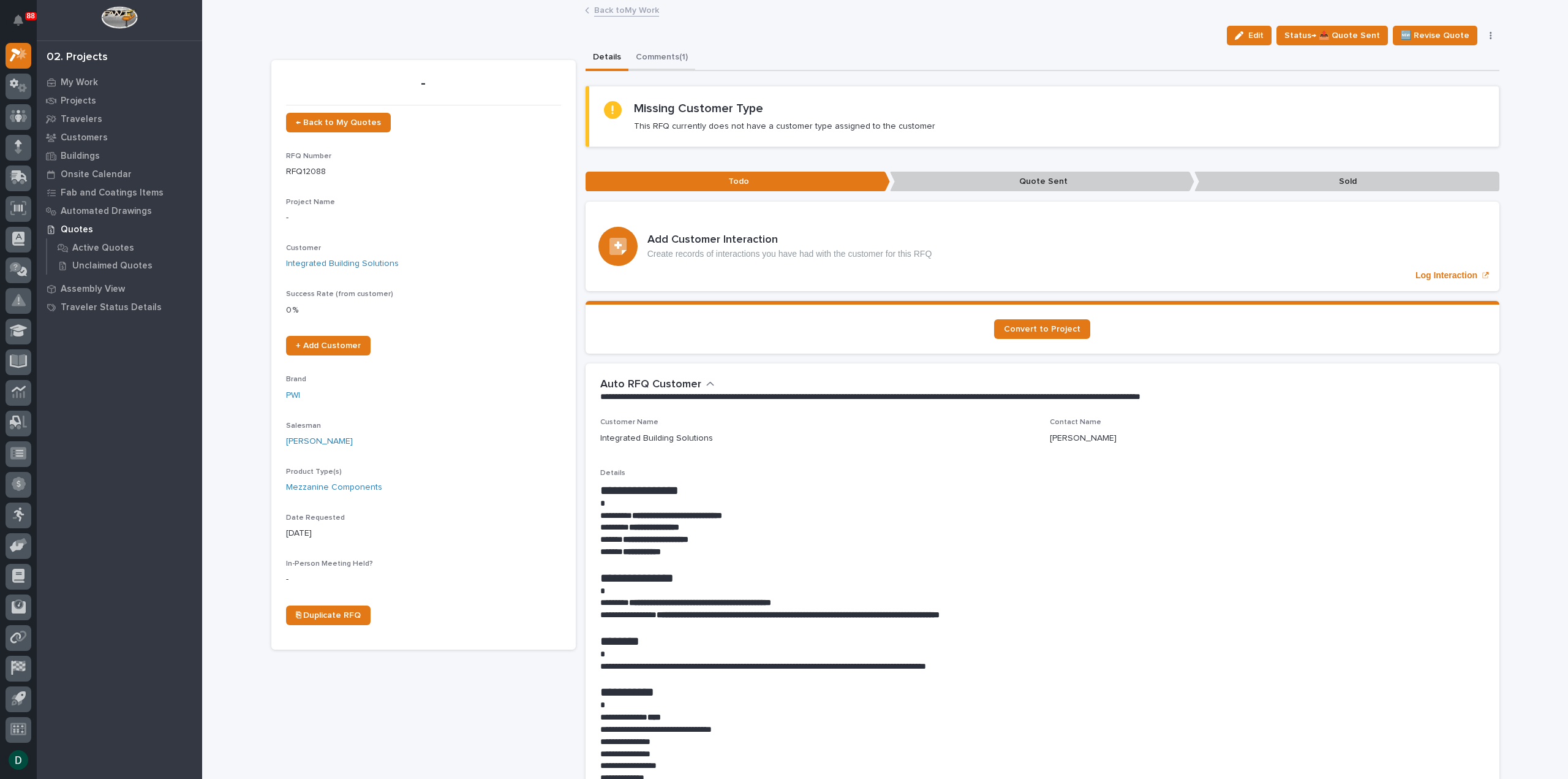
drag, startPoint x: 671, startPoint y: 57, endPoint x: 663, endPoint y: 59, distance: 8.2
click at [671, 57] on button "Comments (1)" at bounding box center [661, 58] width 67 height 25
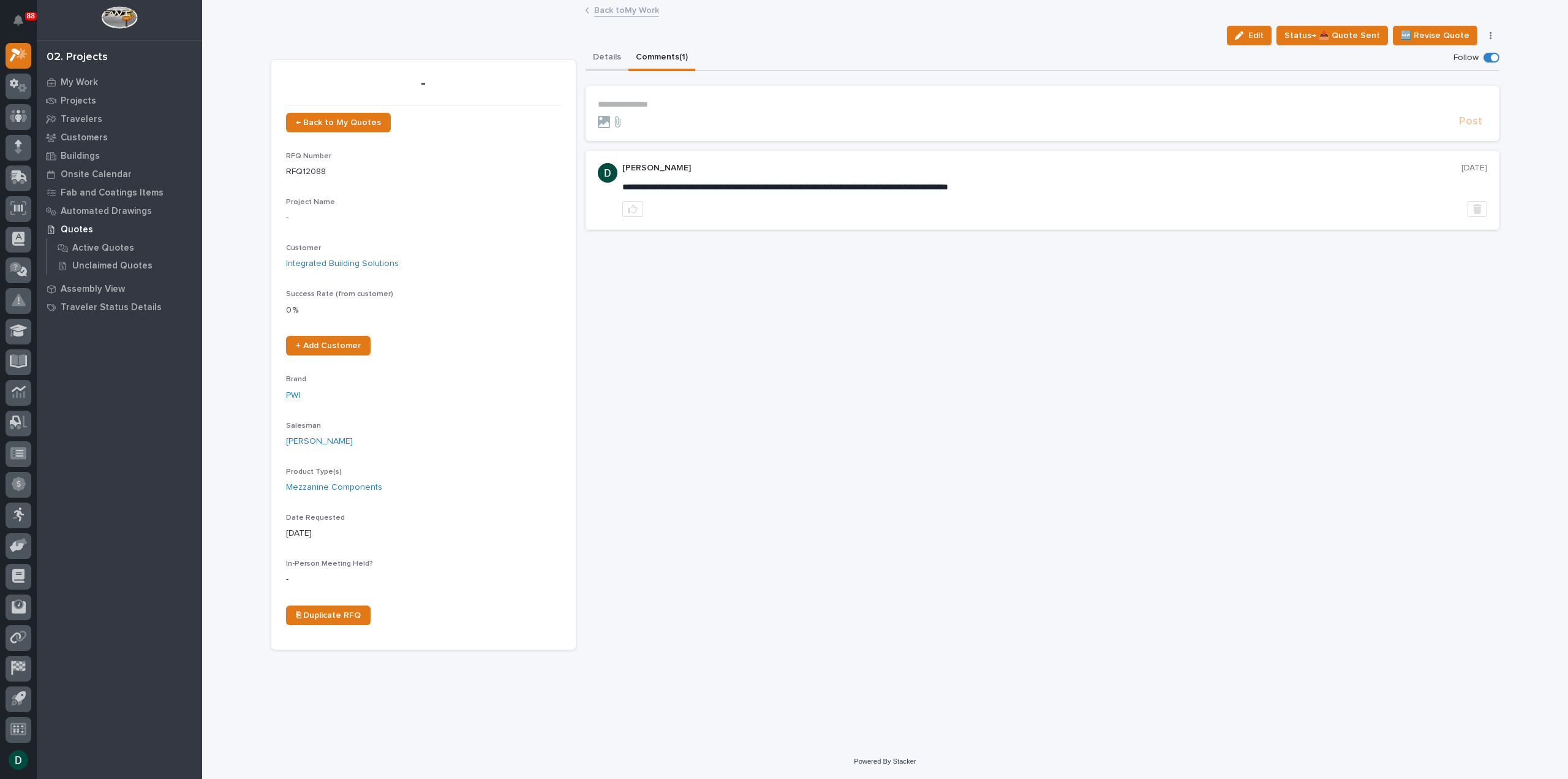
click at [606, 64] on button "Details" at bounding box center [607, 58] width 43 height 25
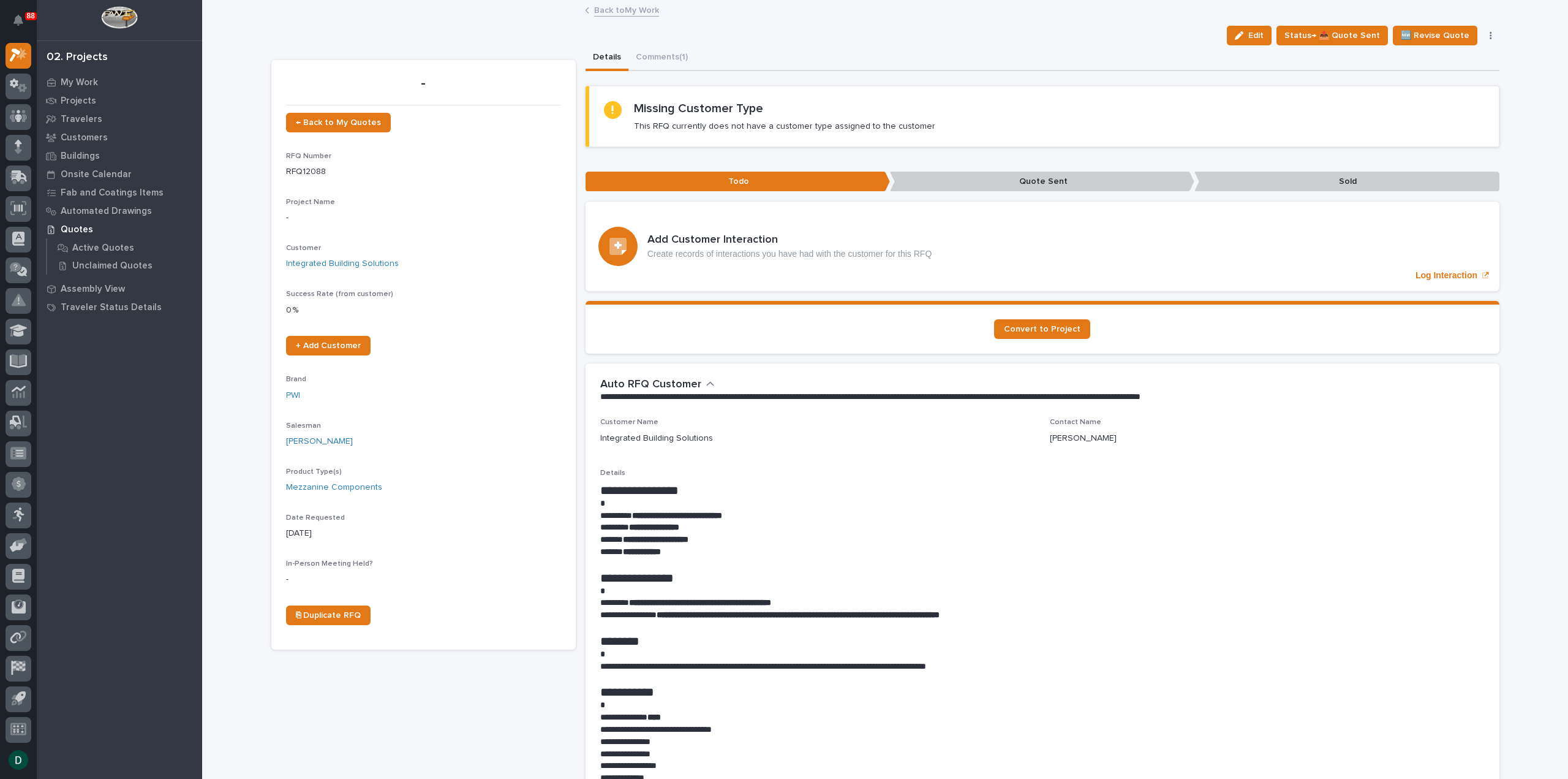
click at [636, 9] on link "Back to My Work" at bounding box center [626, 9] width 65 height 14
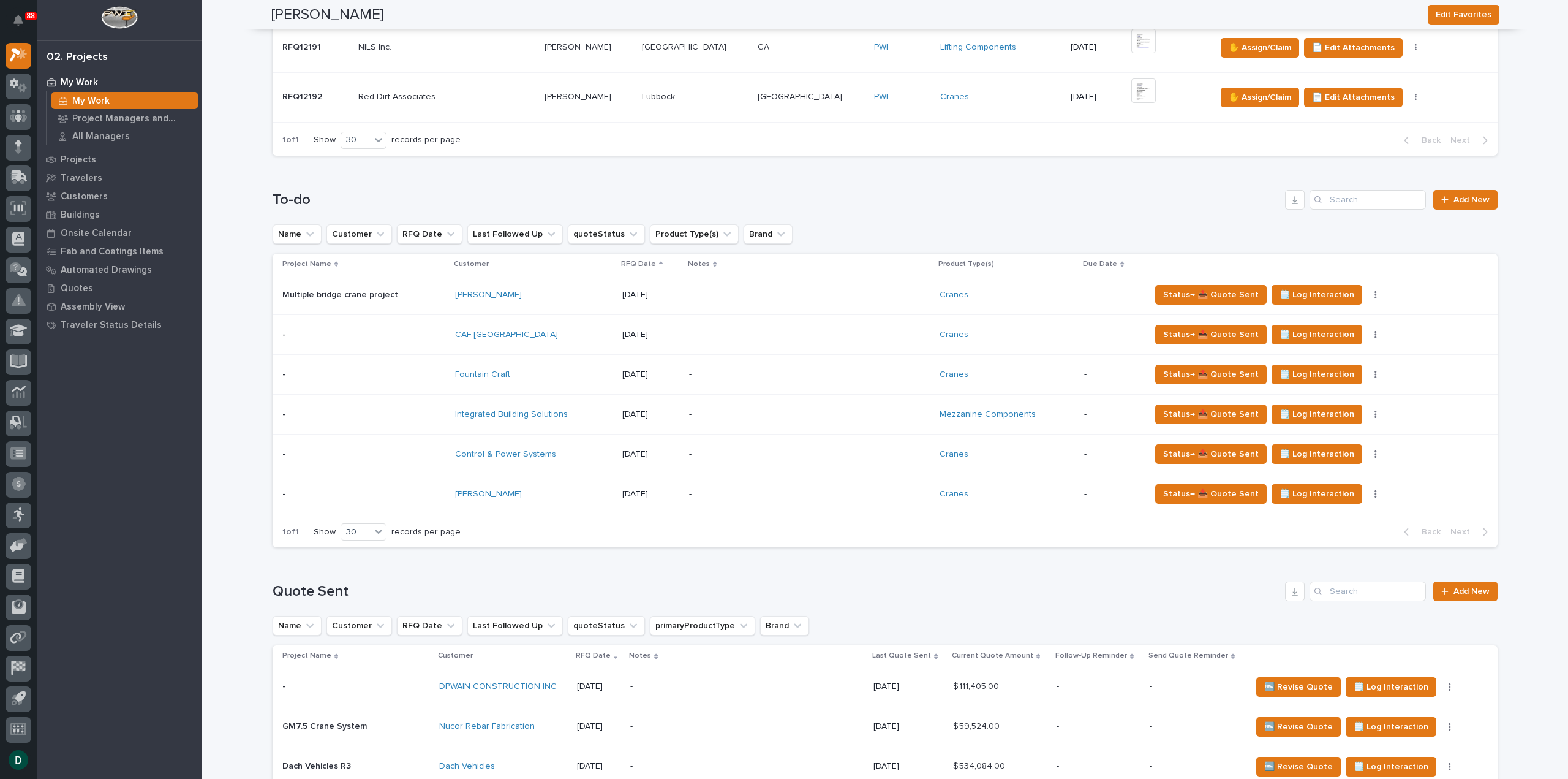
scroll to position [980, 0]
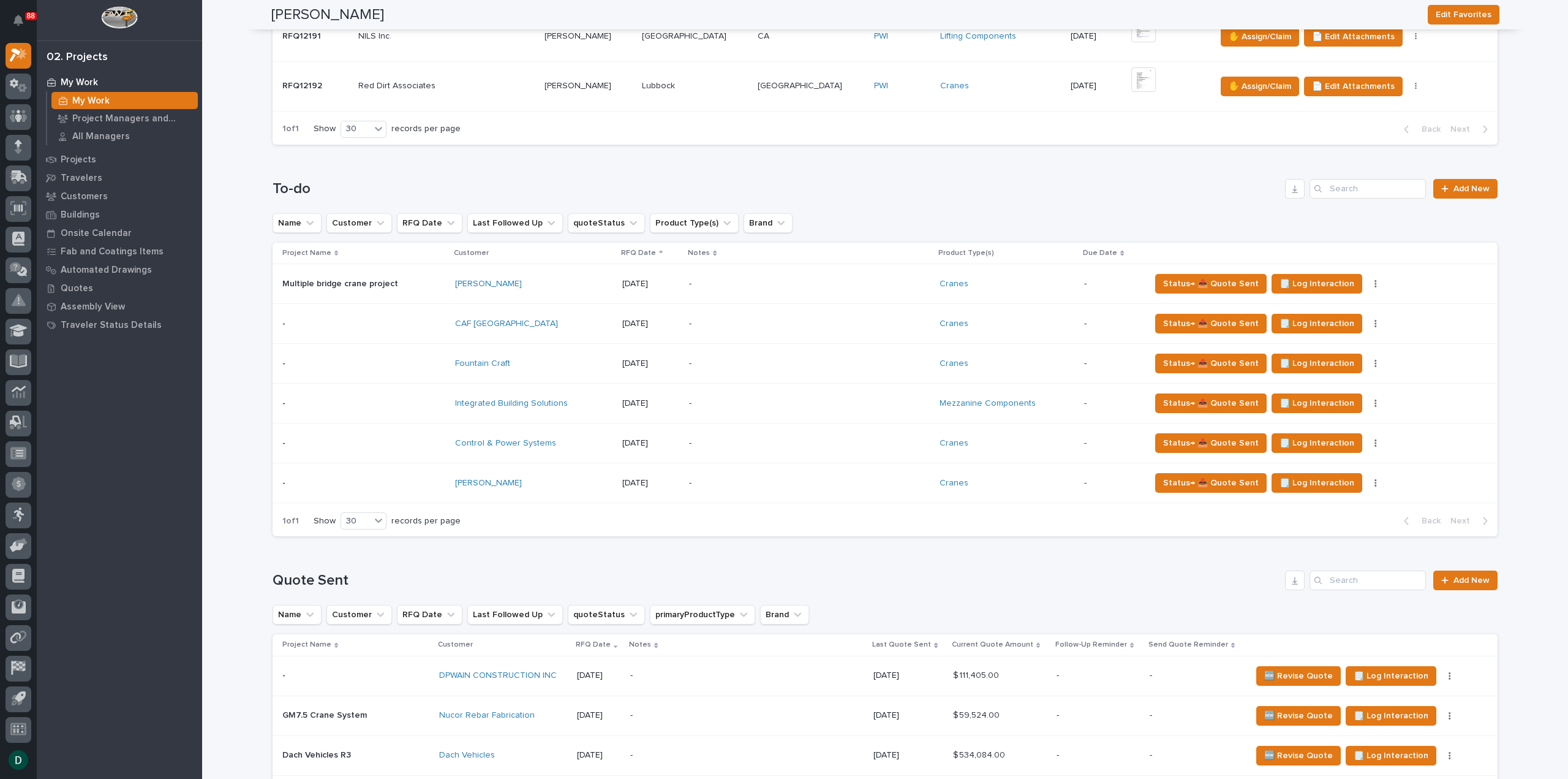
click at [425, 401] on p at bounding box center [364, 404] width 163 height 10
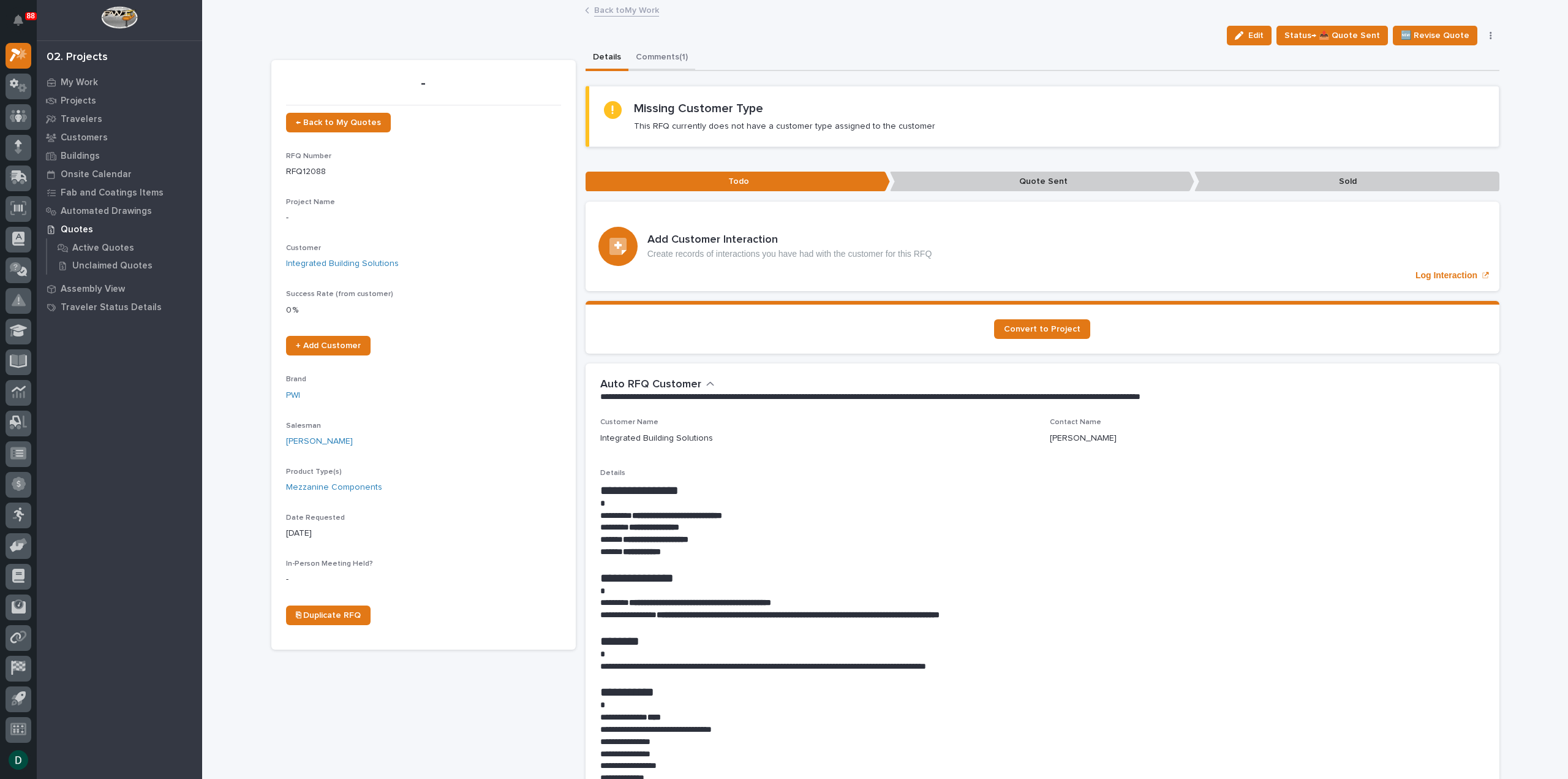
drag, startPoint x: 675, startPoint y: 53, endPoint x: 791, endPoint y: 122, distance: 135.0
click at [675, 53] on button "Comments (1)" at bounding box center [661, 58] width 67 height 25
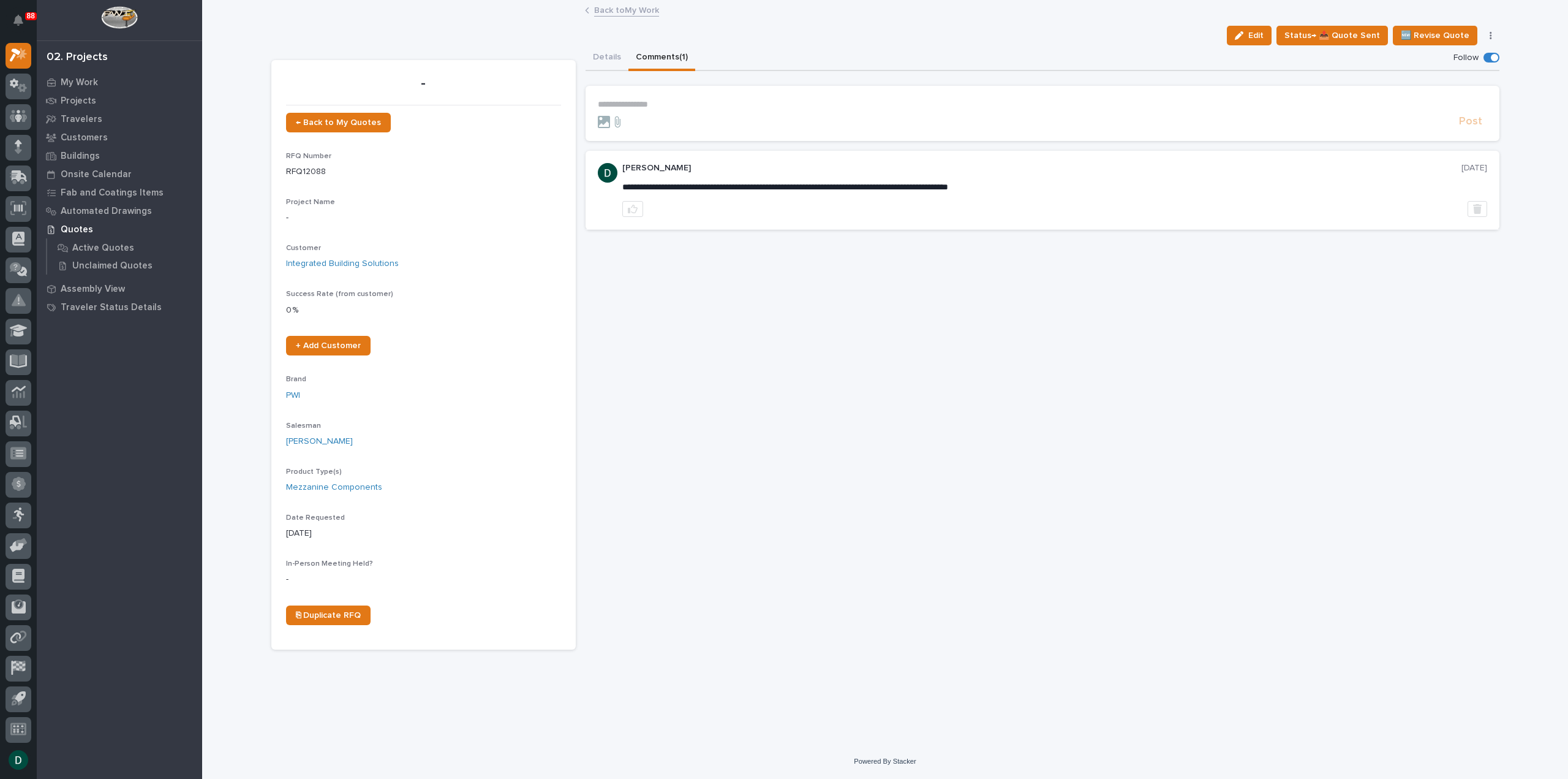
click at [694, 104] on p "**********" at bounding box center [1042, 105] width 890 height 10
click at [616, 123] on icon at bounding box center [618, 127] width 15 height 12
click at [610, 121] on input "file" at bounding box center [610, 121] width 0 height 0
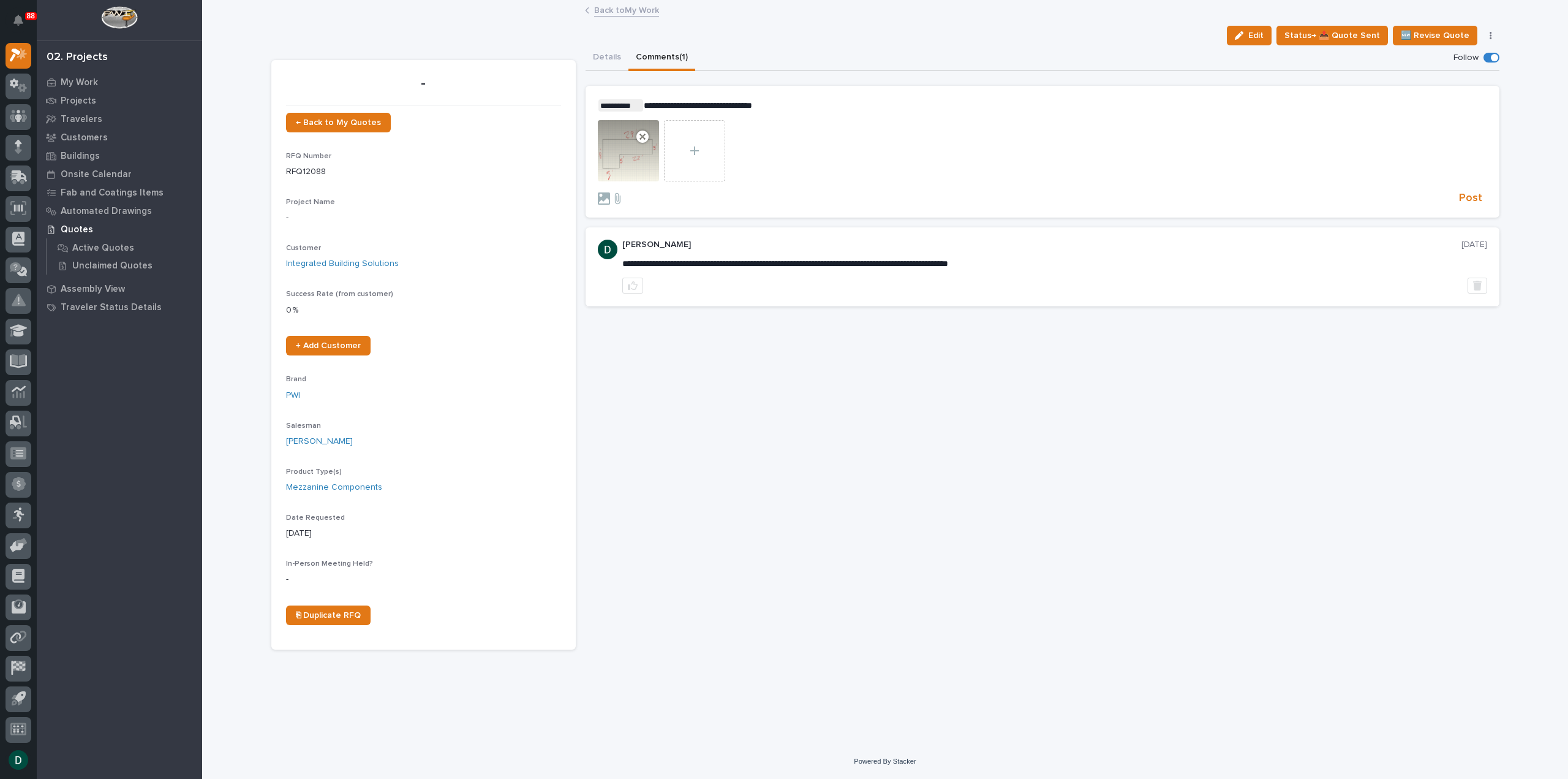
click at [781, 103] on p "**********" at bounding box center [1042, 106] width 890 height 12
click at [644, 109] on span "**********" at bounding box center [1030, 105] width 773 height 8
click at [742, 112] on p "**********" at bounding box center [1042, 106] width 890 height 12
click at [620, 204] on icon at bounding box center [617, 198] width 5 height 11
click at [610, 193] on input "file" at bounding box center [610, 193] width 0 height 0
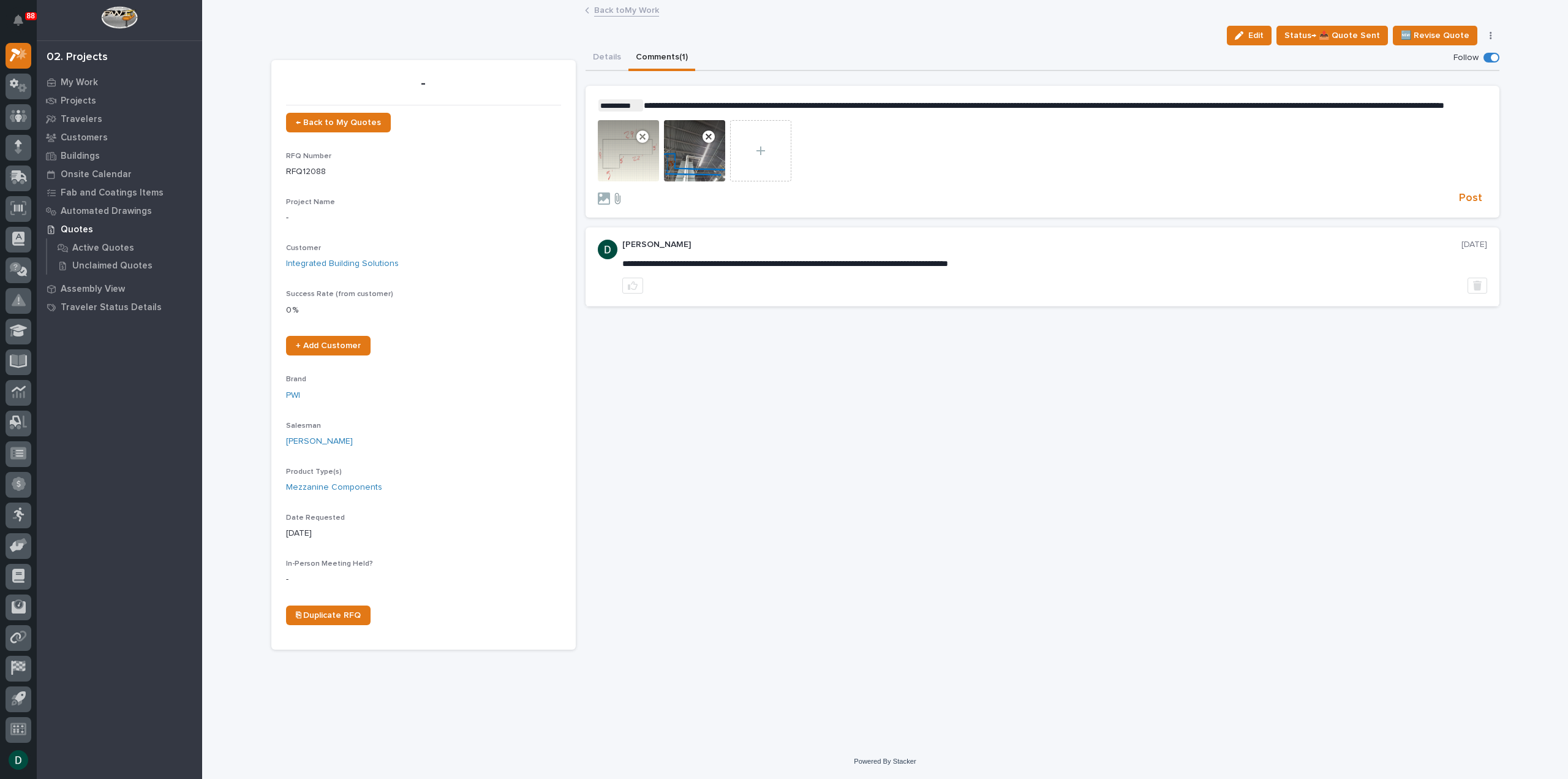
click at [618, 204] on icon at bounding box center [617, 198] width 5 height 11
click at [610, 193] on input "file" at bounding box center [610, 193] width 0 height 0
click at [1472, 205] on span "Post" at bounding box center [1470, 198] width 23 height 14
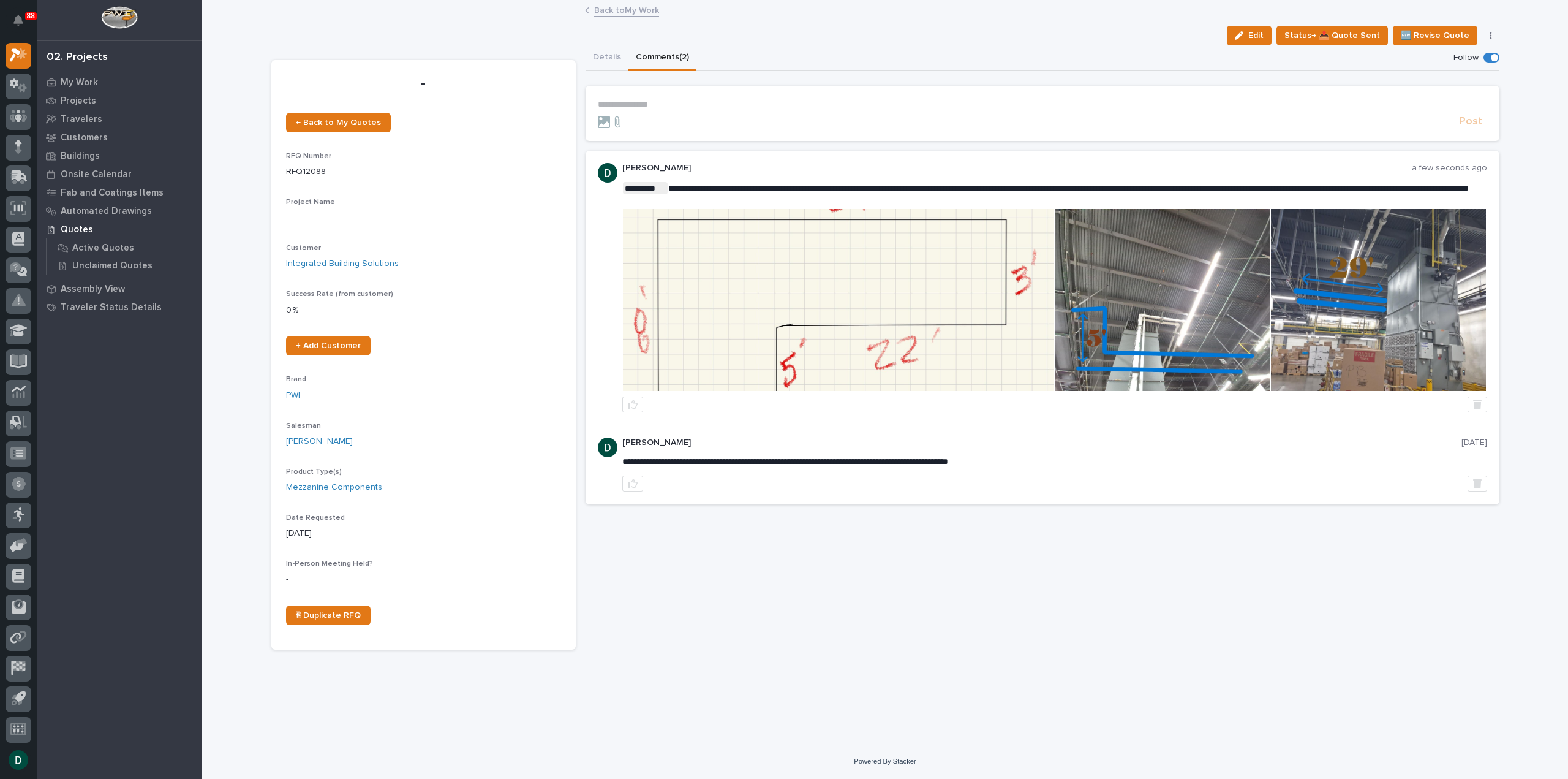
click at [622, 13] on link "Back to My Work" at bounding box center [626, 9] width 65 height 14
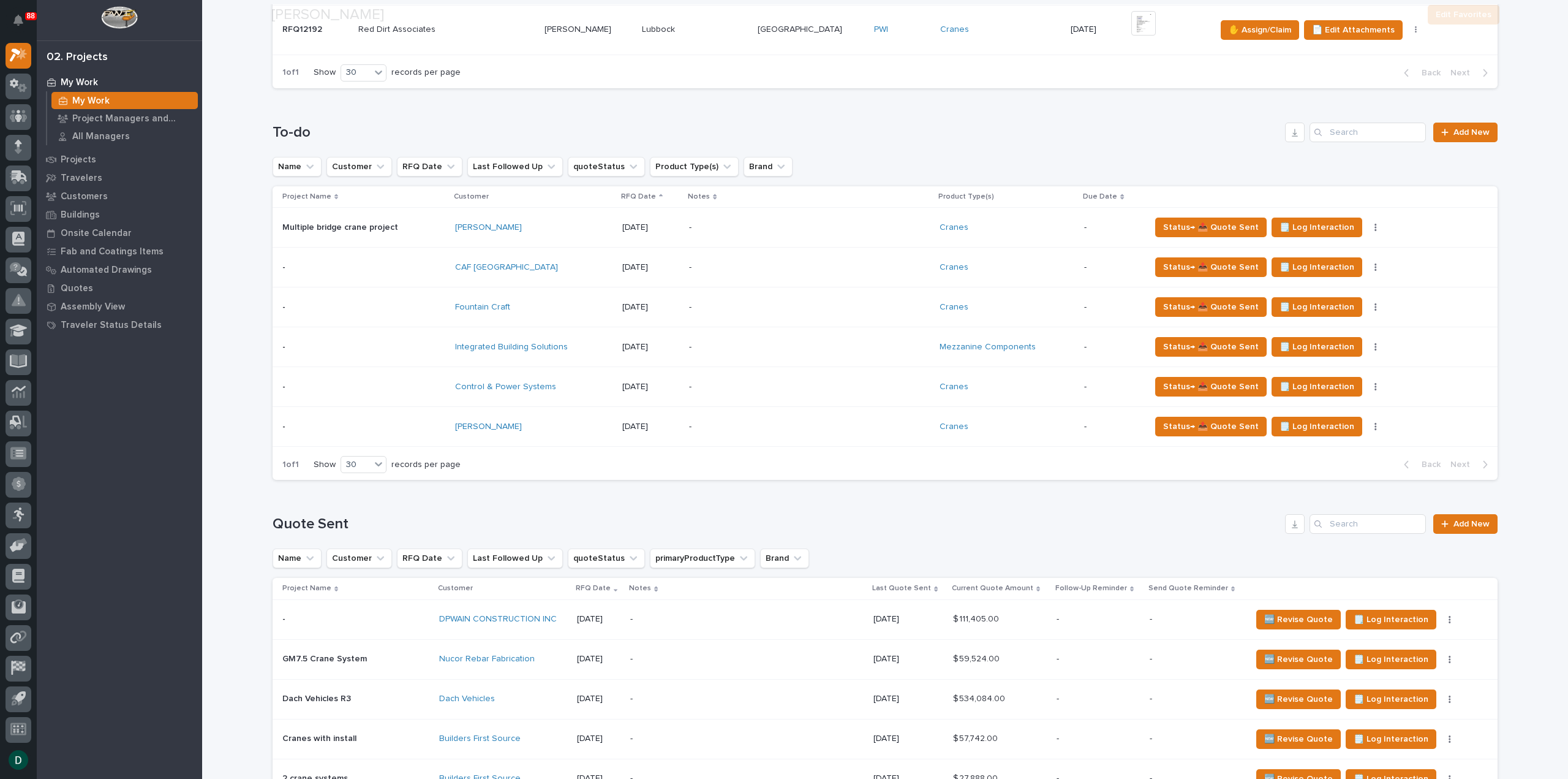
scroll to position [1042, 0]
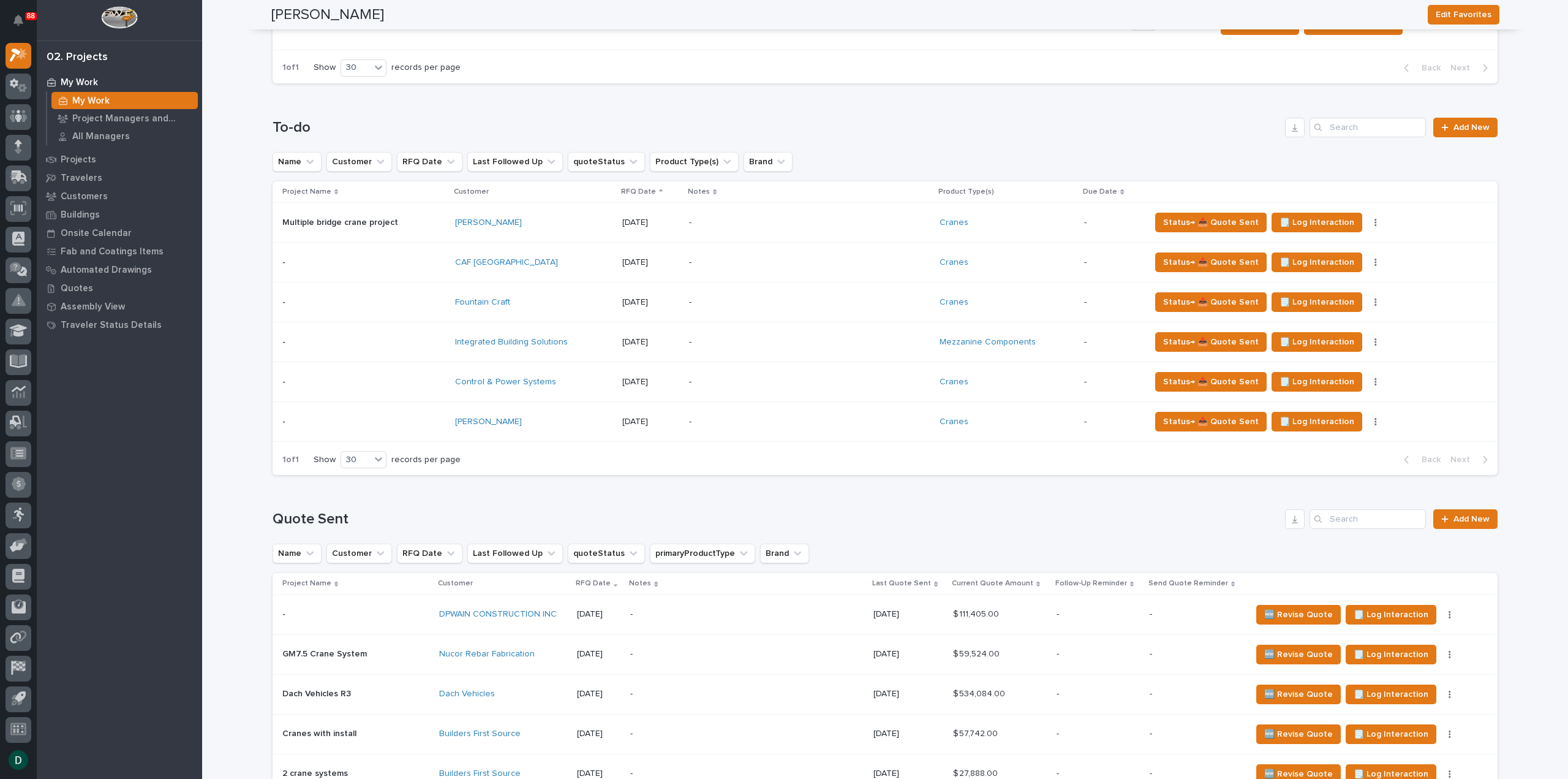
click at [1364, 333] on div "Status→ 📤 Quote Sent 🗒️ Log Interaction Status→ ❌ PWI Declined 🚩 Edit Flags Sta…" at bounding box center [1314, 342] width 328 height 19
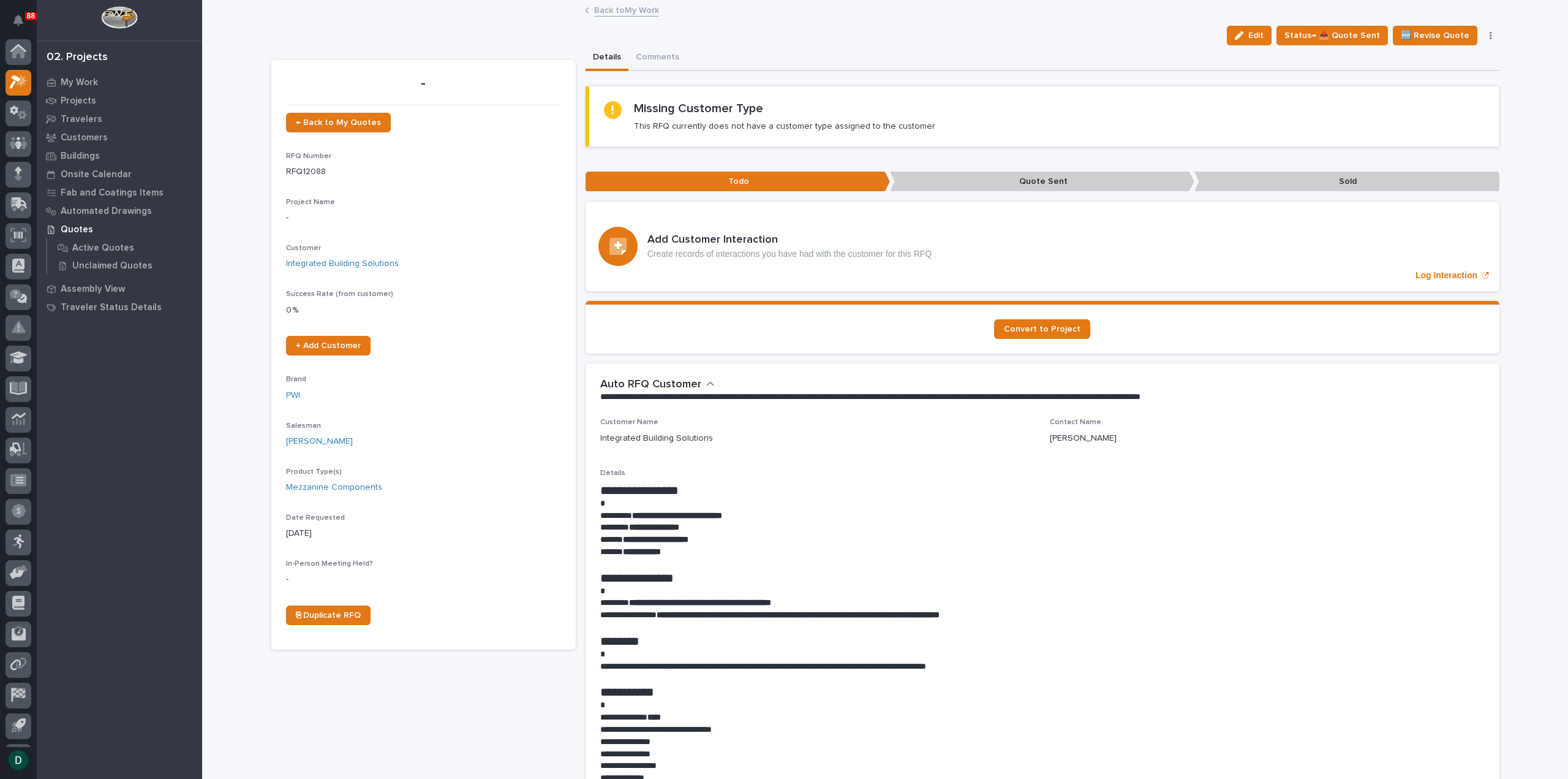
scroll to position [27, 0]
click at [1488, 32] on button "button" at bounding box center [1490, 35] width 17 height 8
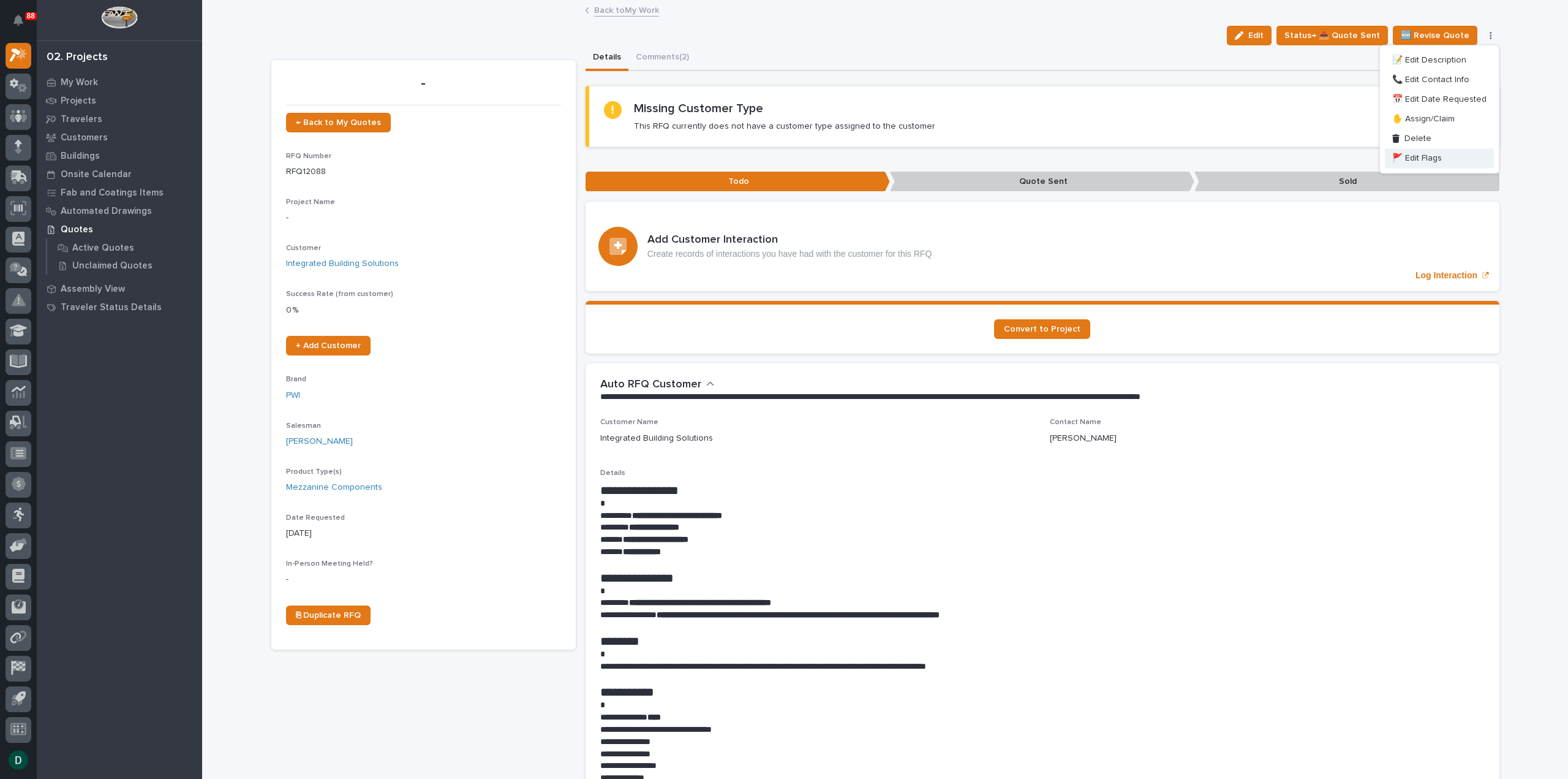
click at [1450, 158] on button "🚩 Edit Flags" at bounding box center [1439, 158] width 109 height 19
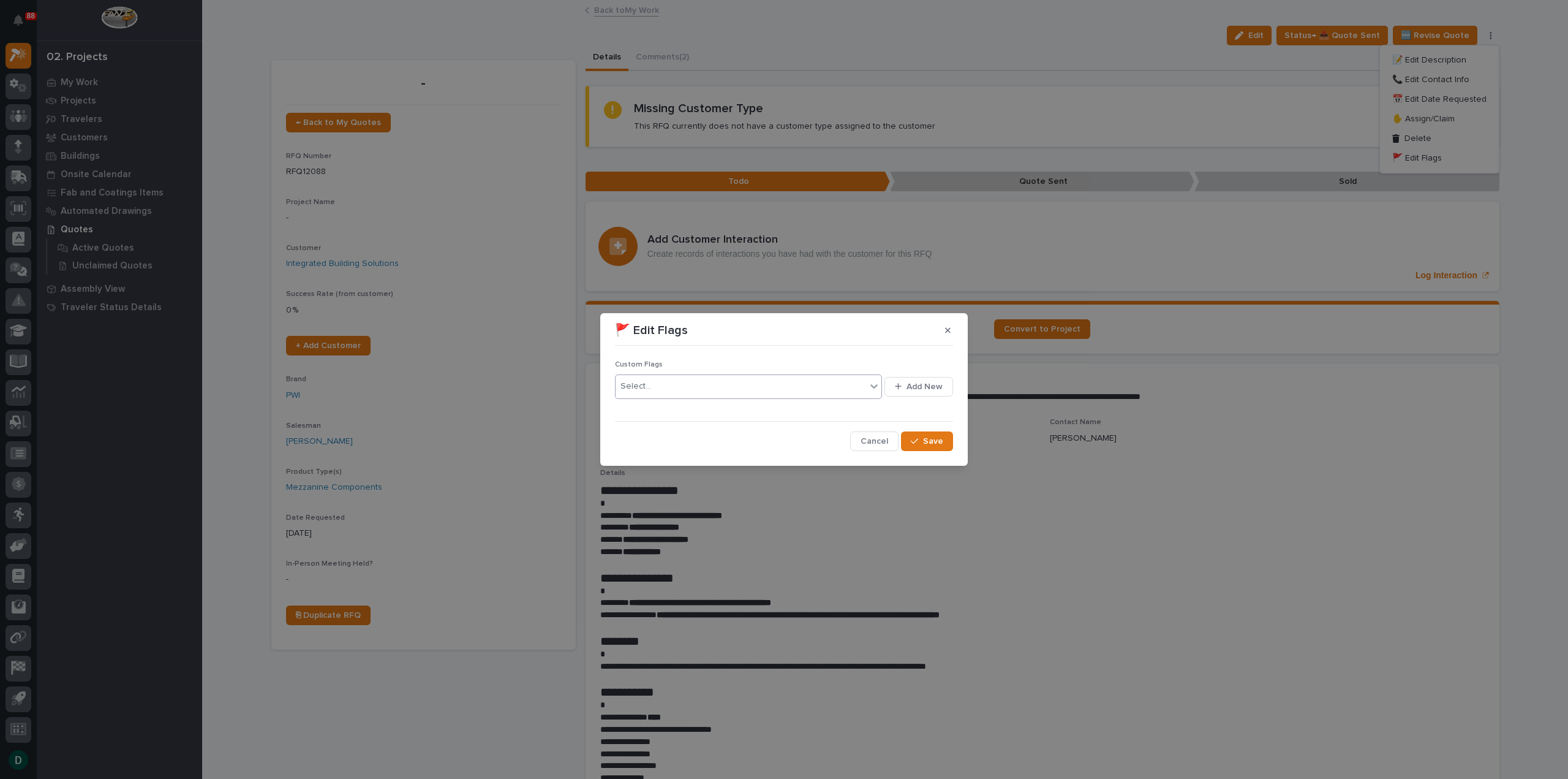
click at [690, 394] on div "Select..." at bounding box center [741, 386] width 251 height 20
click at [675, 410] on div "⏳" at bounding box center [749, 410] width 267 height 22
click at [923, 443] on button "Save" at bounding box center [927, 441] width 52 height 19
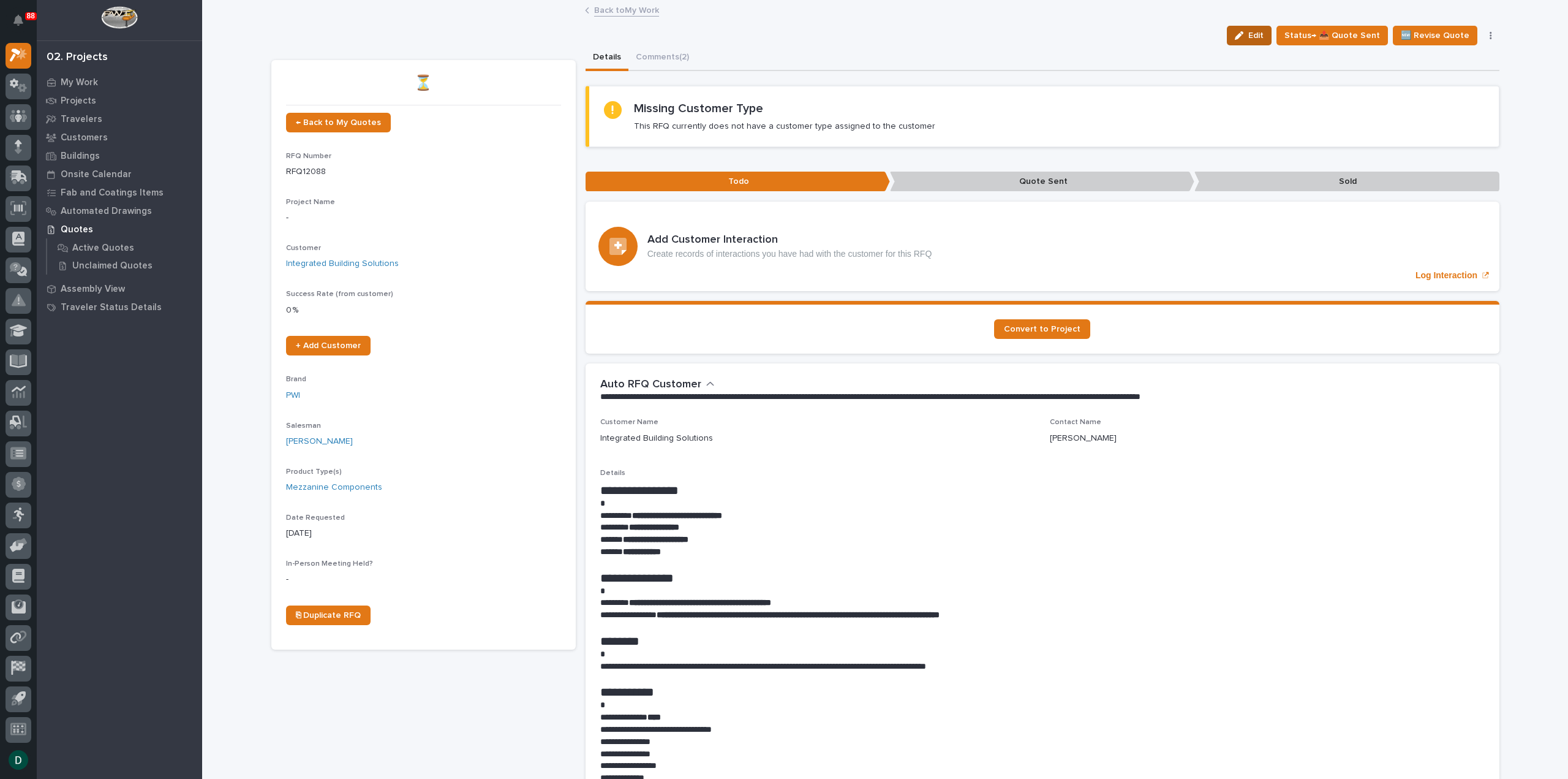
click at [1263, 33] on span "Edit" at bounding box center [1256, 35] width 15 height 11
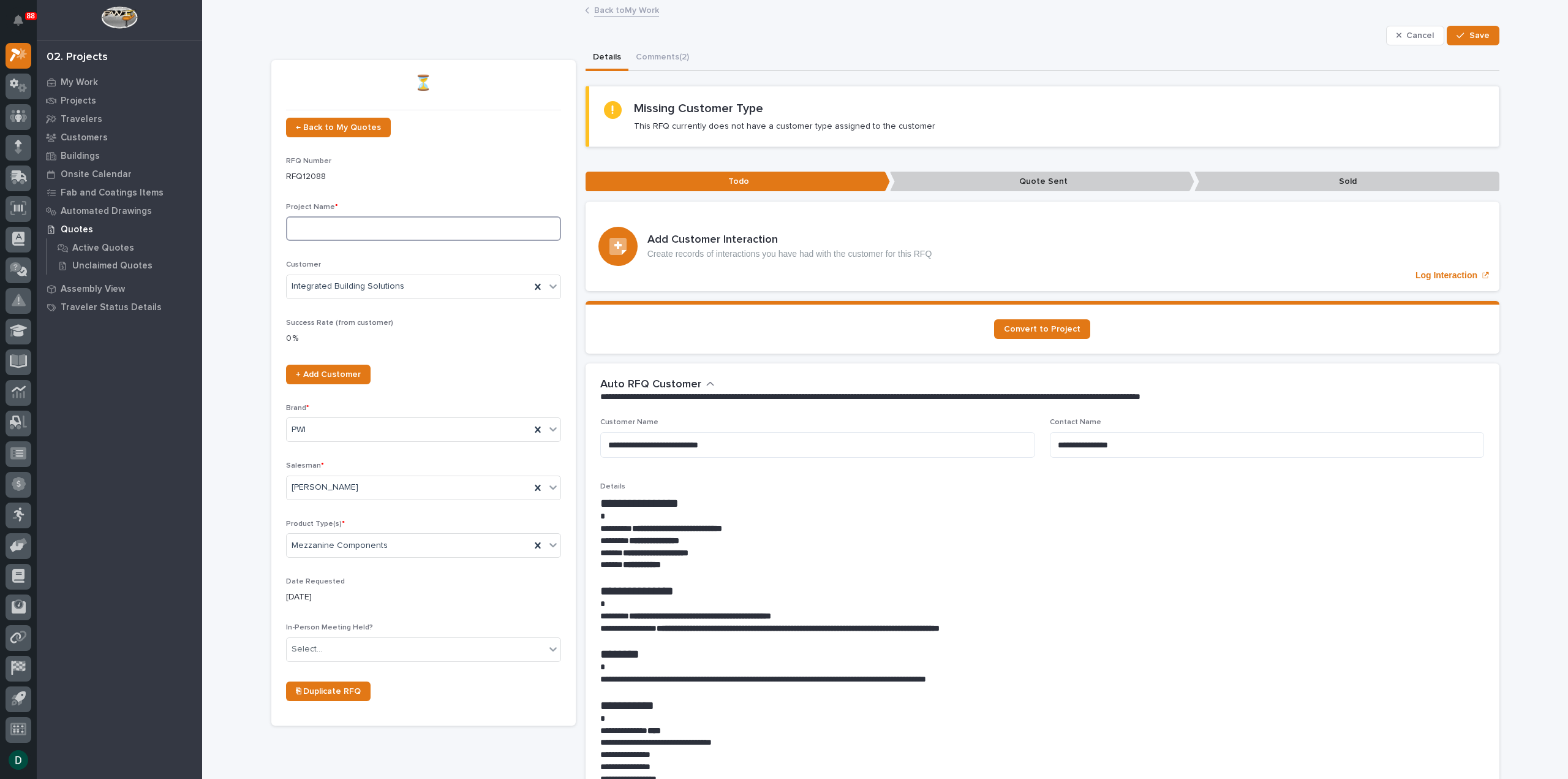
click at [382, 222] on input at bounding box center [423, 228] width 275 height 25
type input "Catwalk Project"
click at [1474, 35] on span "Save" at bounding box center [1479, 35] width 20 height 11
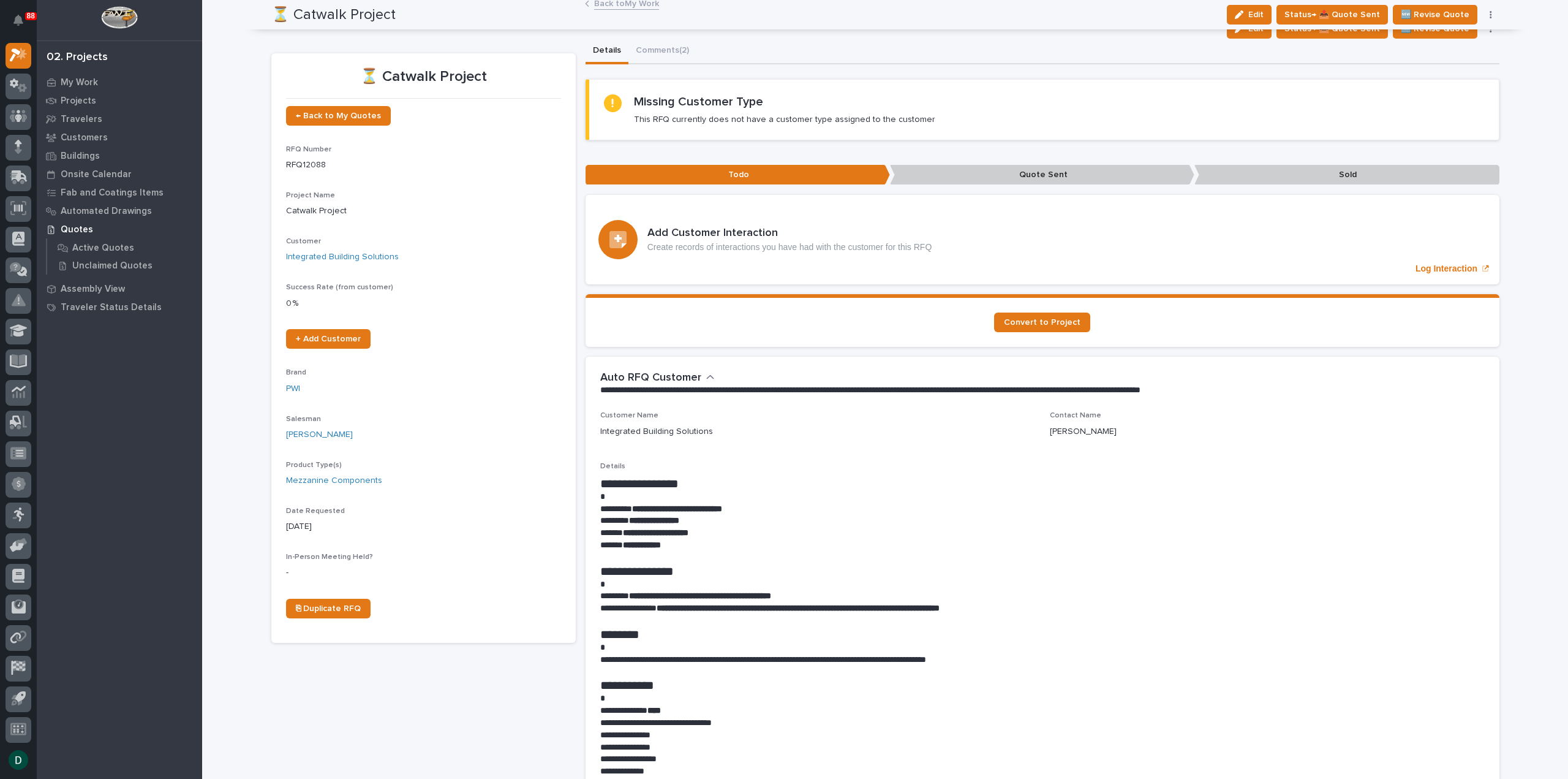
scroll to position [0, 0]
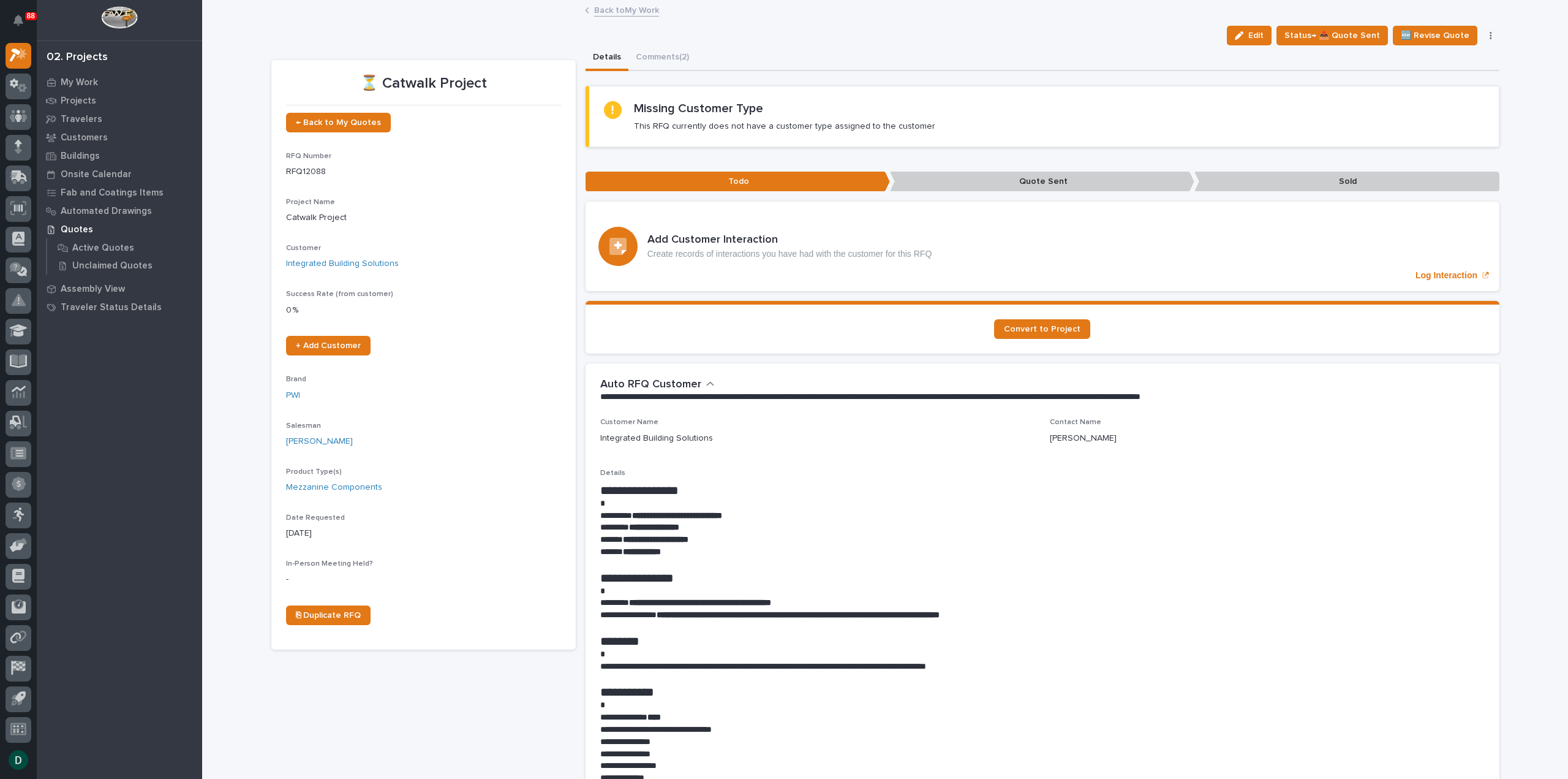
click at [642, 12] on link "Back to My Work" at bounding box center [626, 9] width 65 height 14
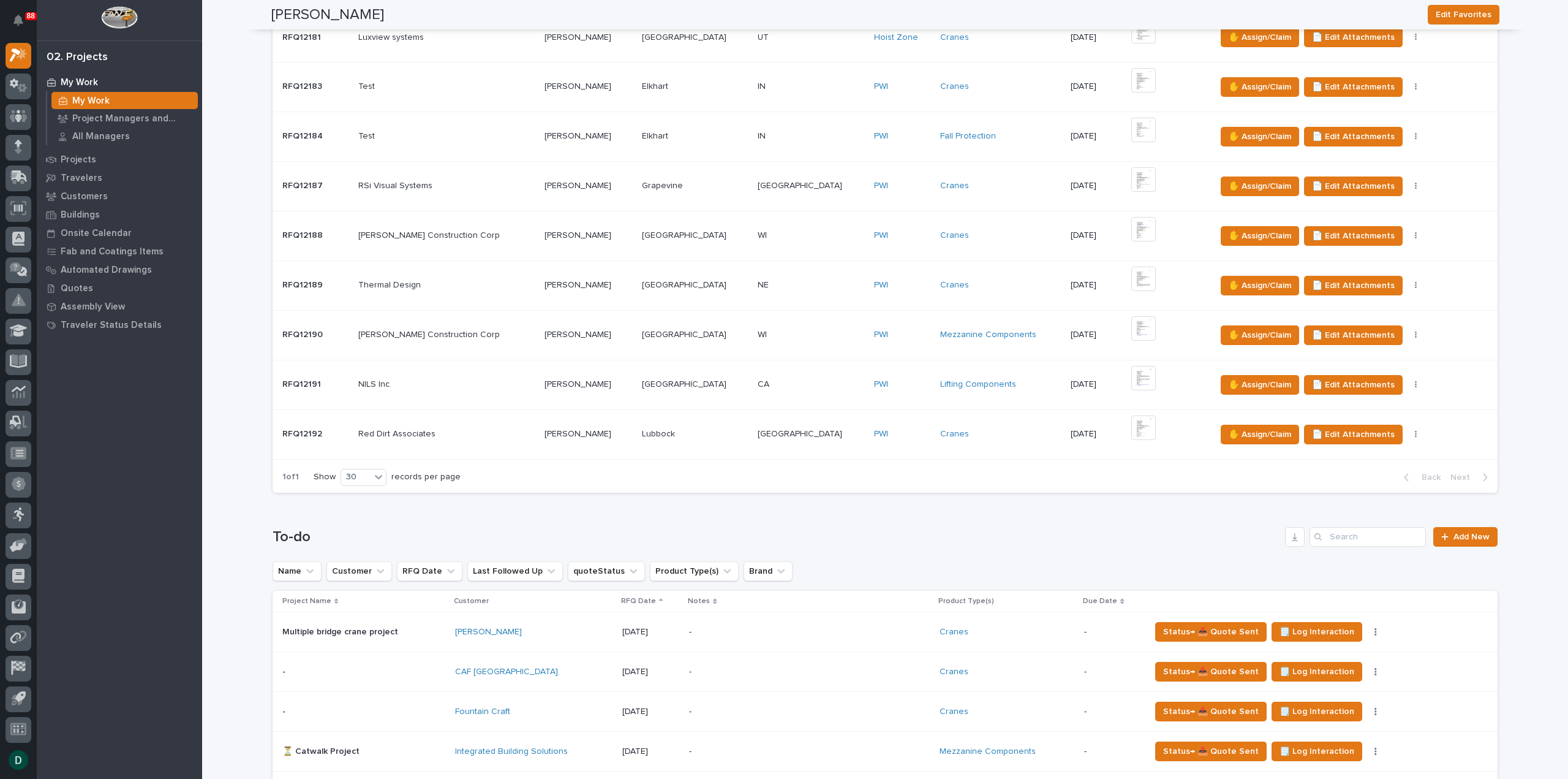
scroll to position [796, 0]
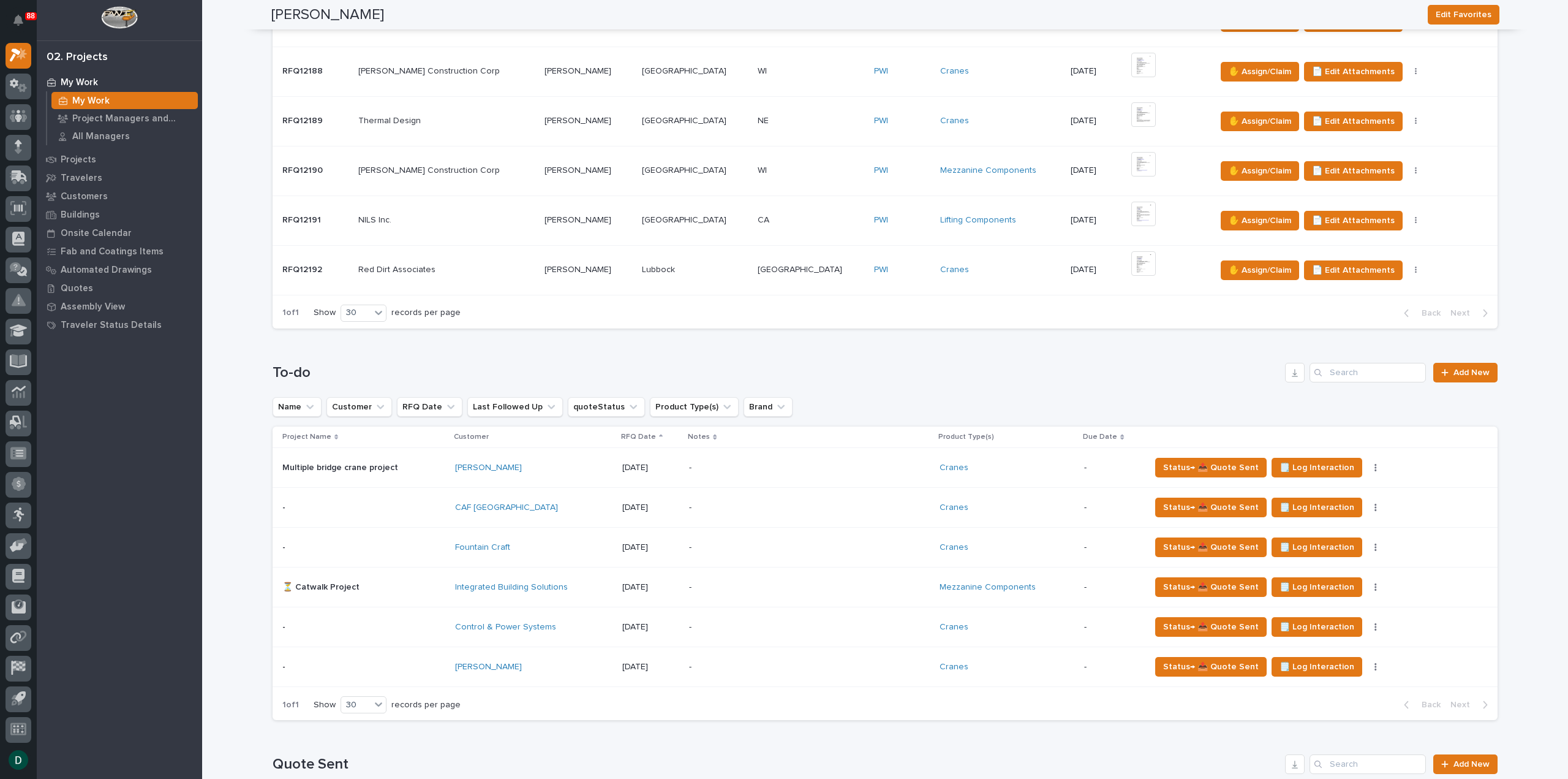
click at [423, 582] on p at bounding box center [364, 587] width 163 height 10
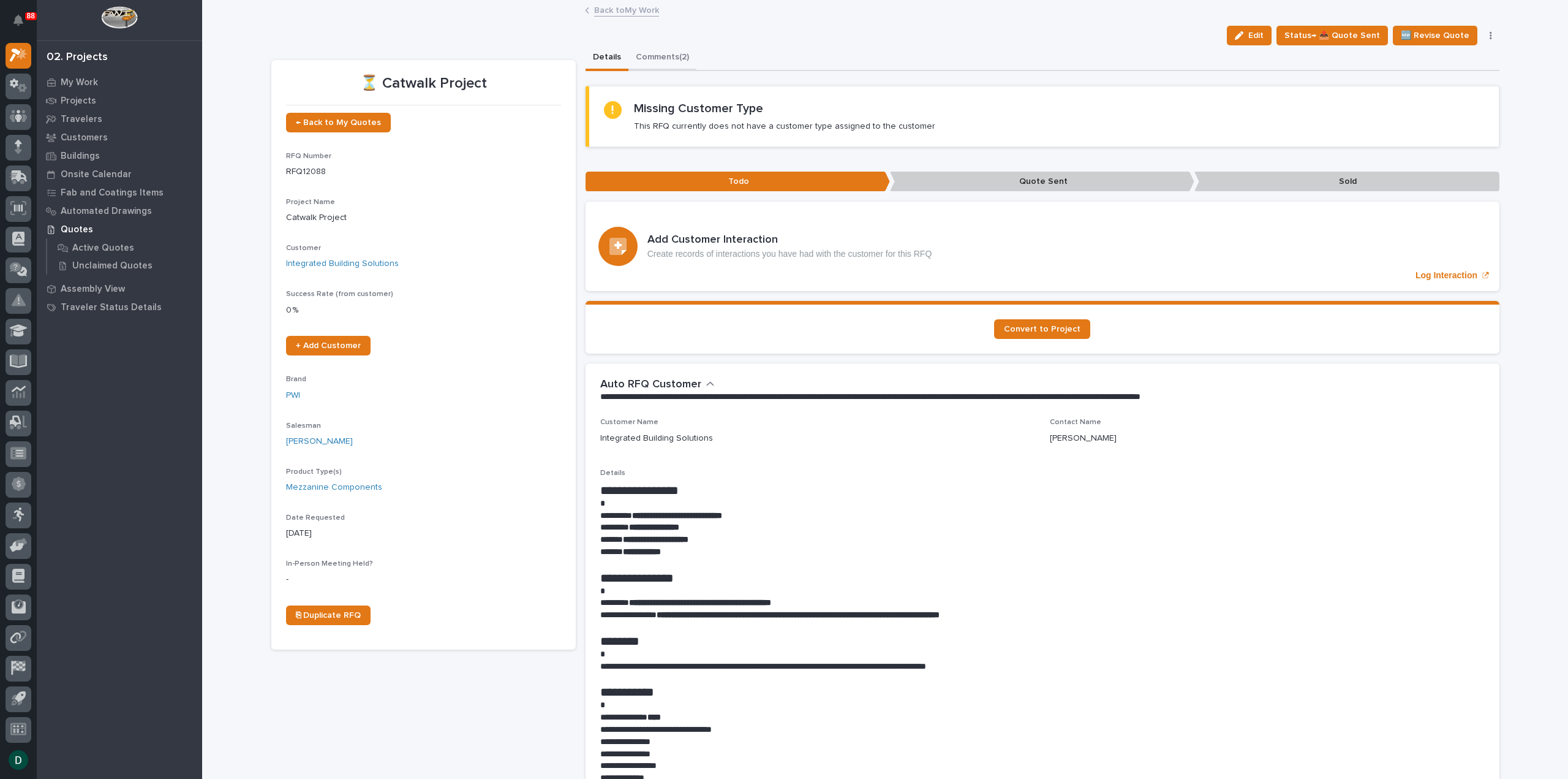
drag, startPoint x: 666, startPoint y: 55, endPoint x: 813, endPoint y: 75, distance: 148.4
click at [665, 55] on button "Comments (2)" at bounding box center [662, 58] width 68 height 25
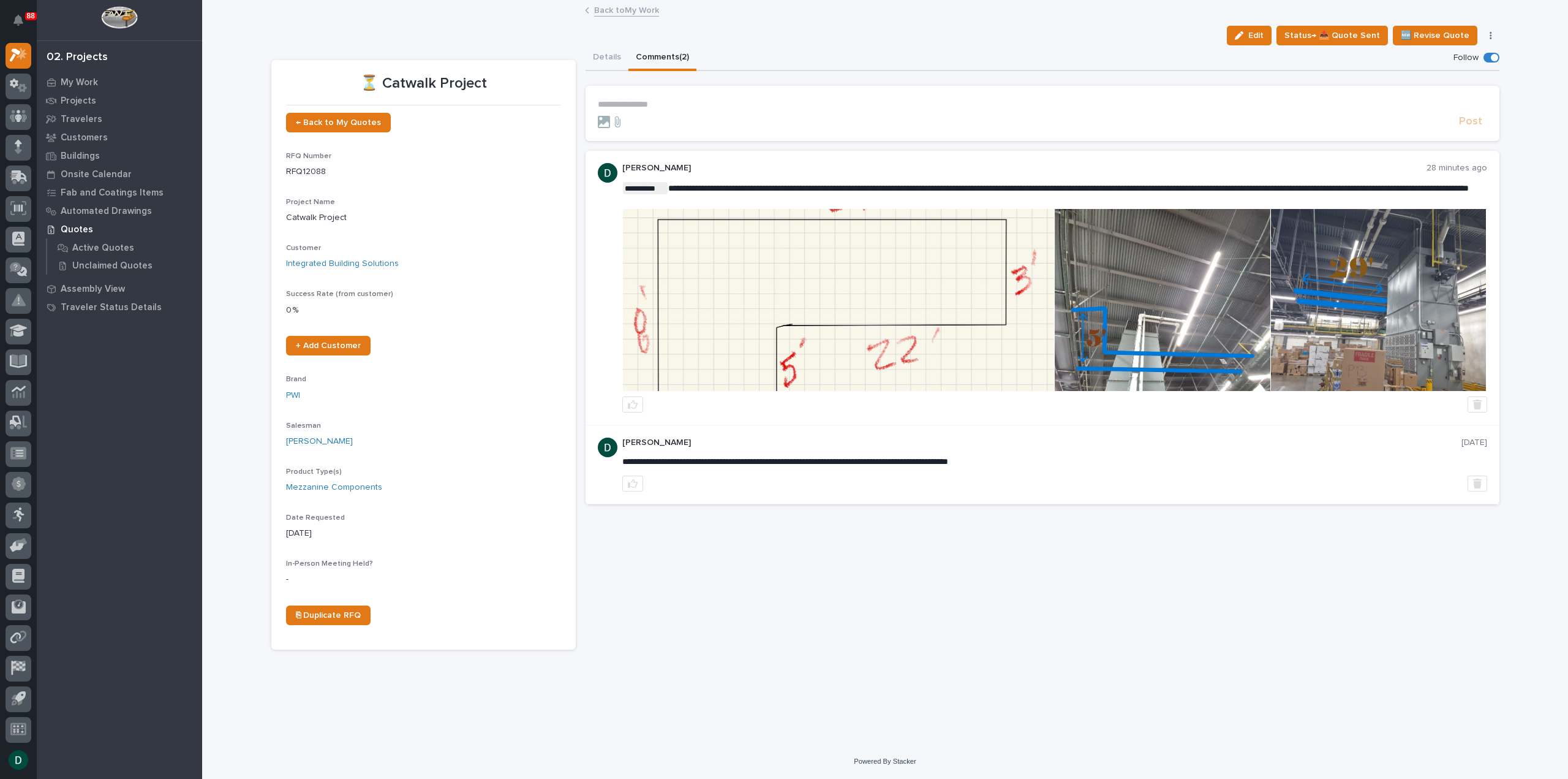
click at [876, 321] on img at bounding box center [839, 300] width 431 height 182
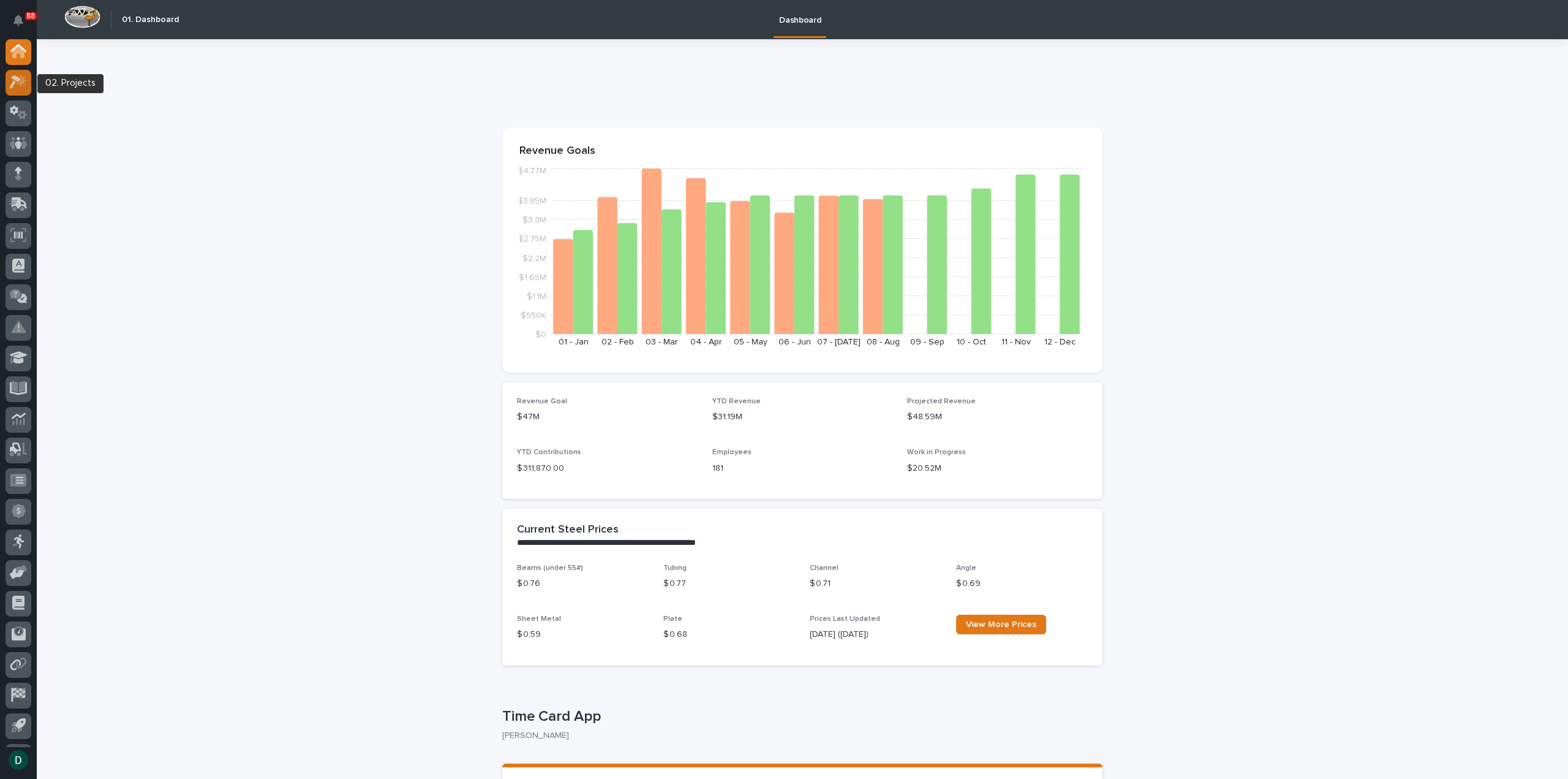
click at [22, 84] on icon at bounding box center [22, 81] width 10 height 12
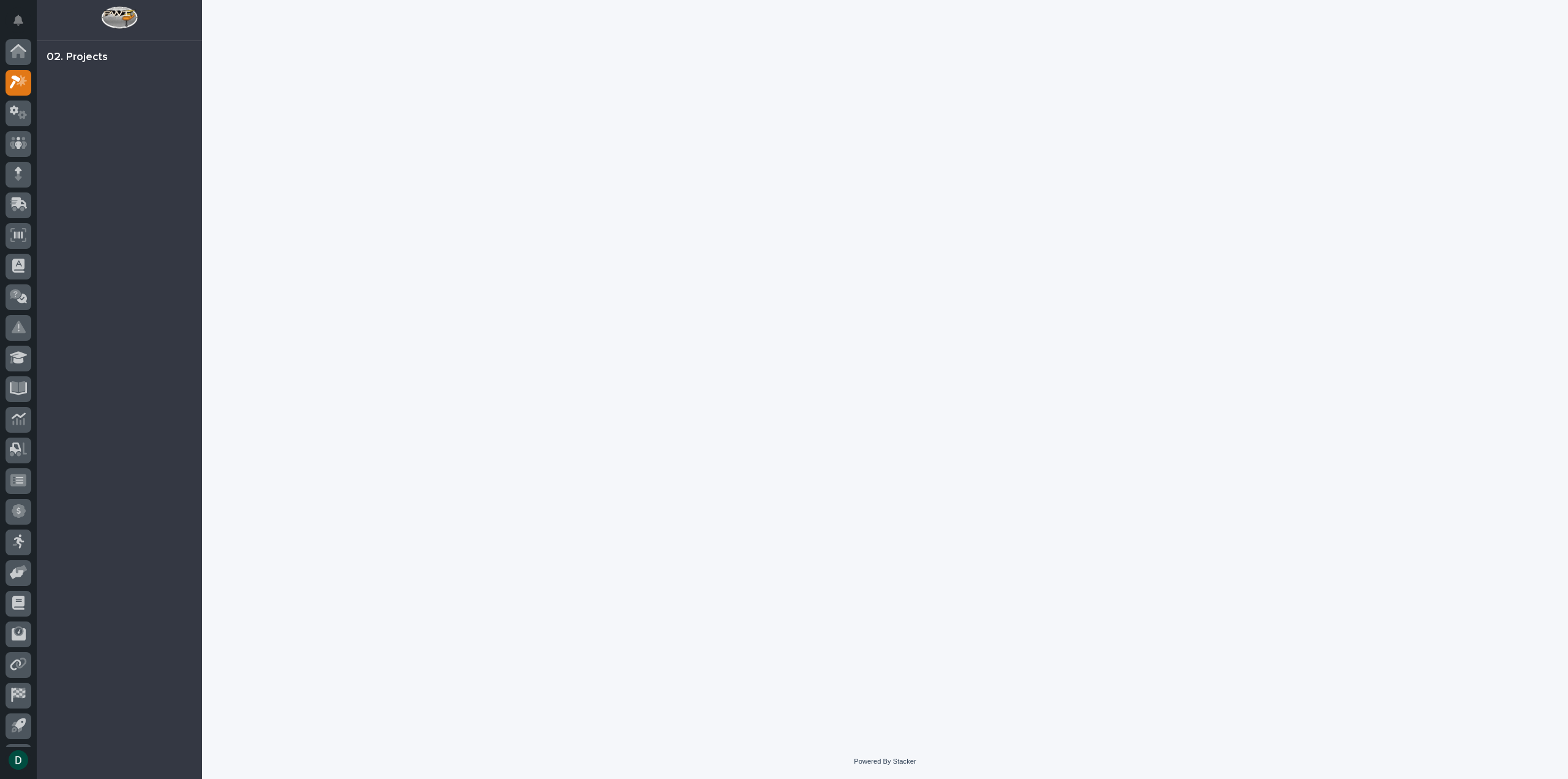
scroll to position [27, 0]
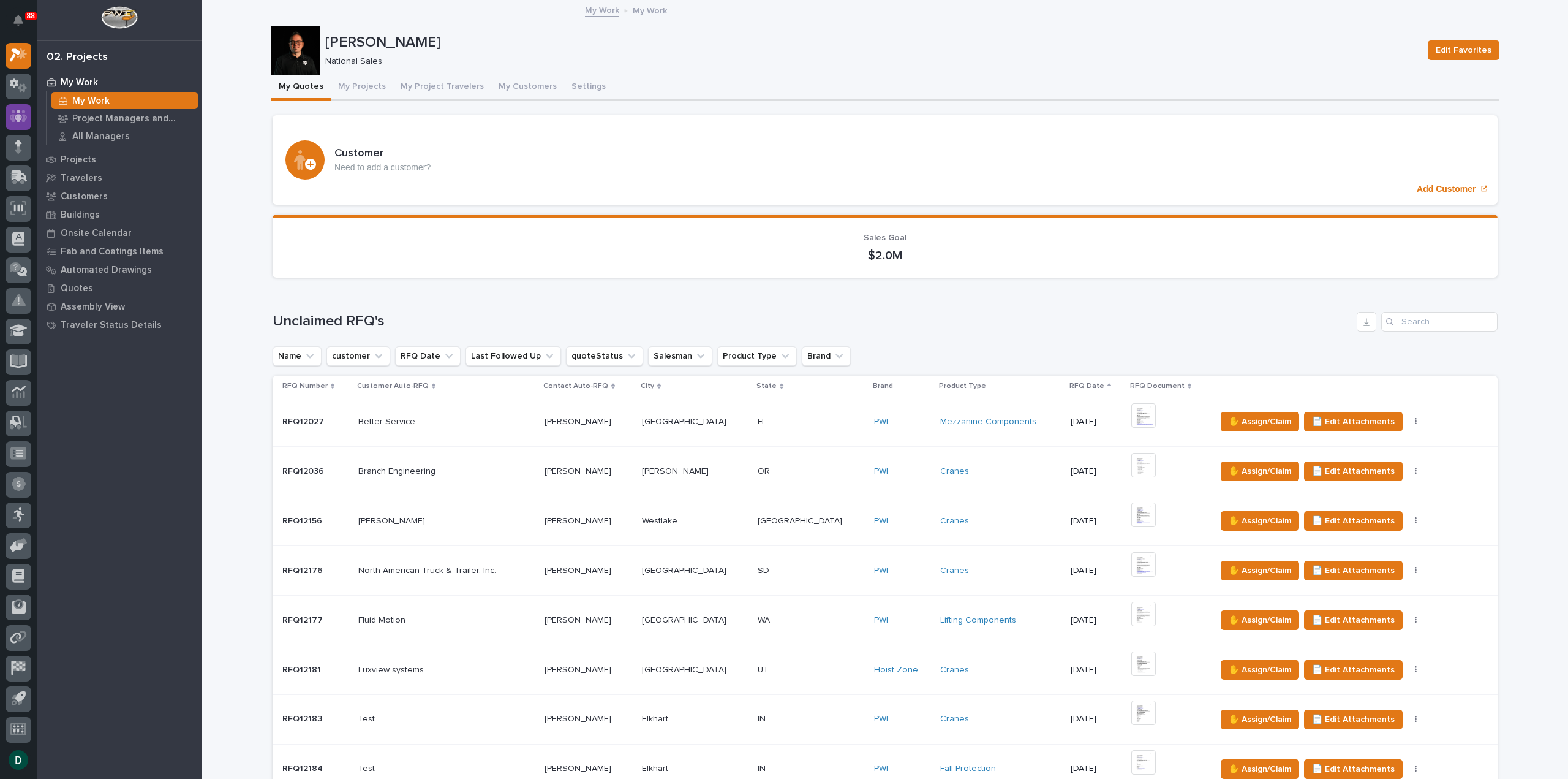
click at [19, 113] on icon at bounding box center [19, 116] width 18 height 14
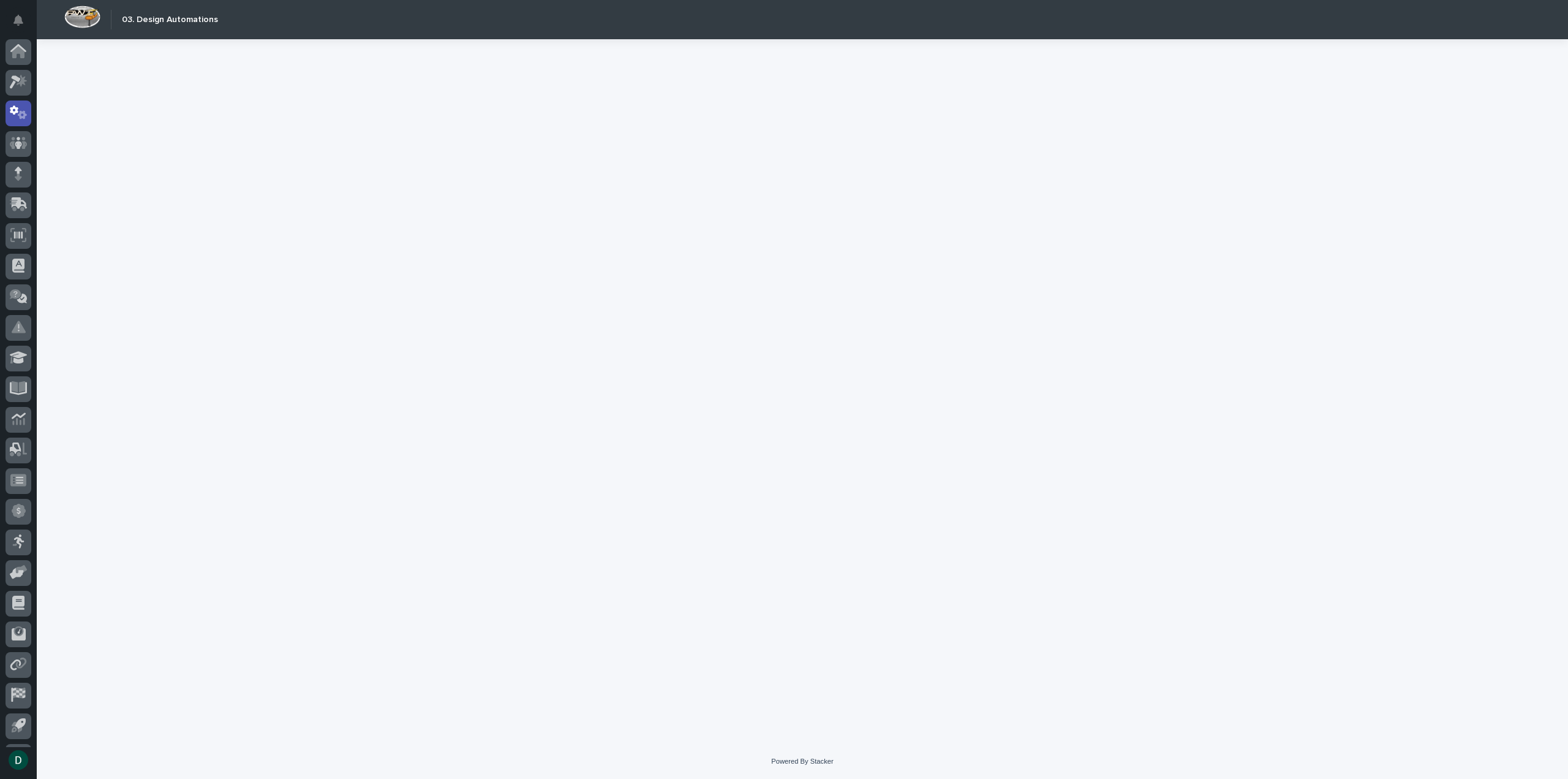
scroll to position [27, 0]
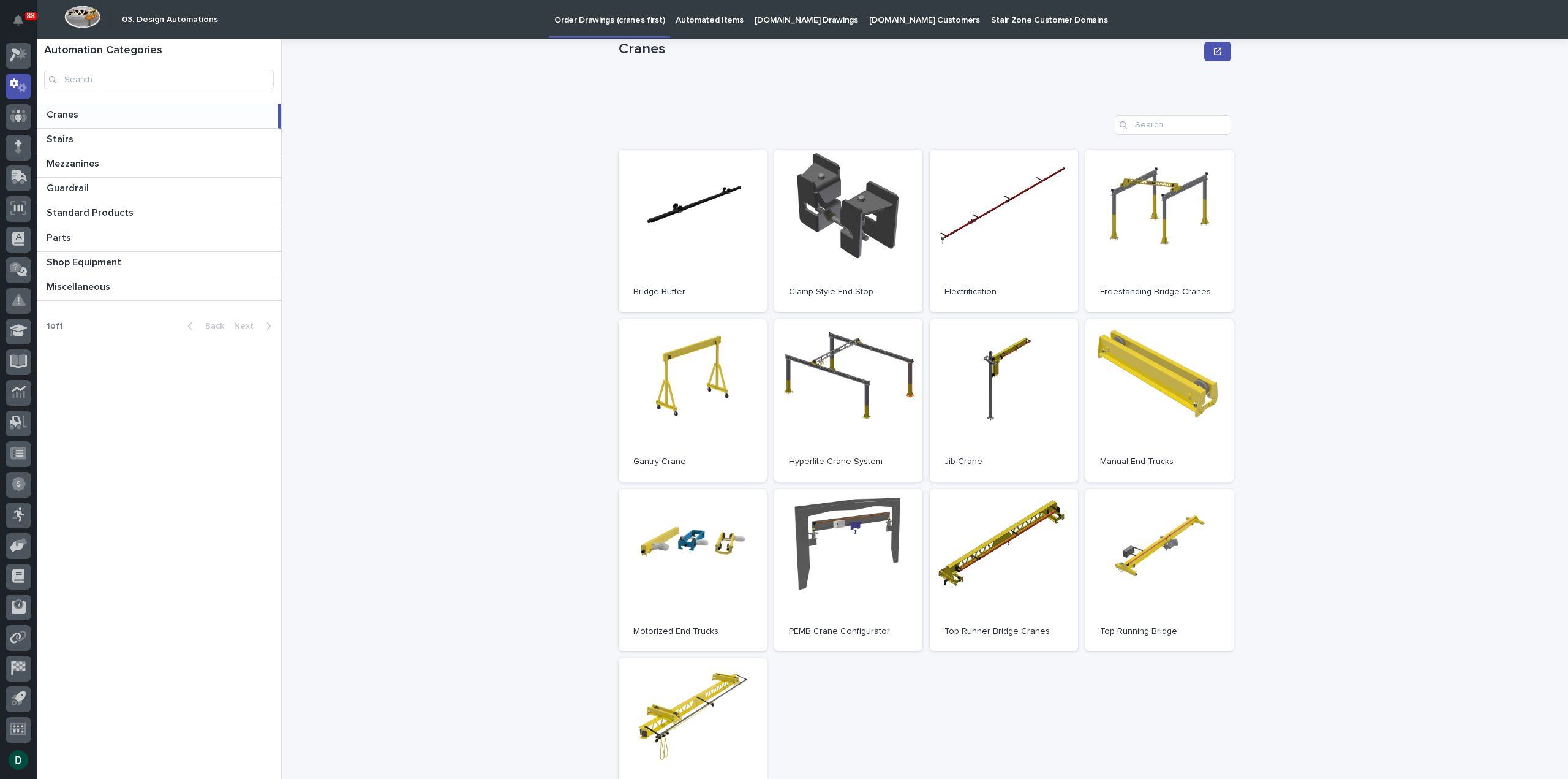
scroll to position [61, 0]
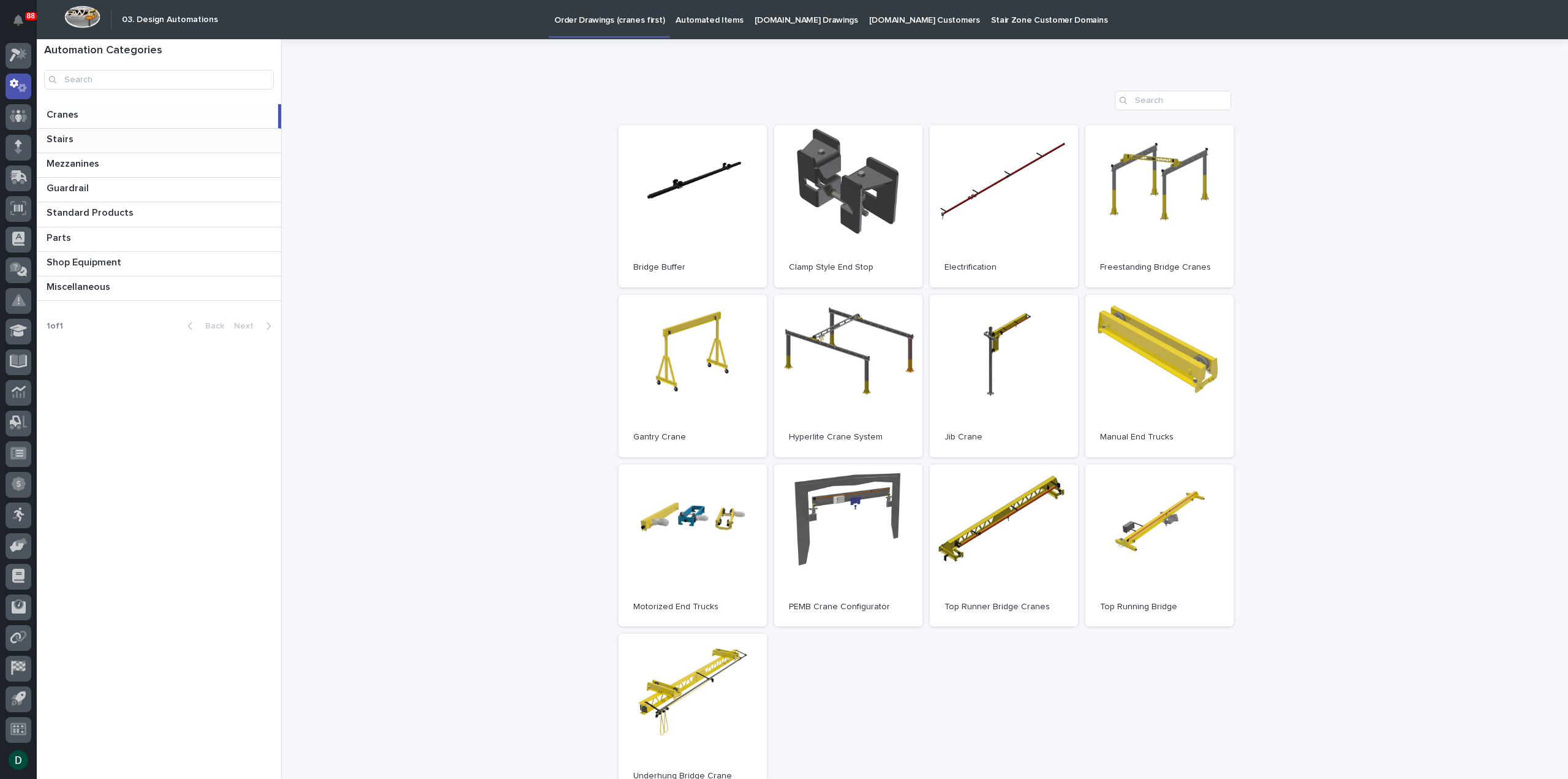
click at [174, 139] on p at bounding box center [161, 139] width 230 height 12
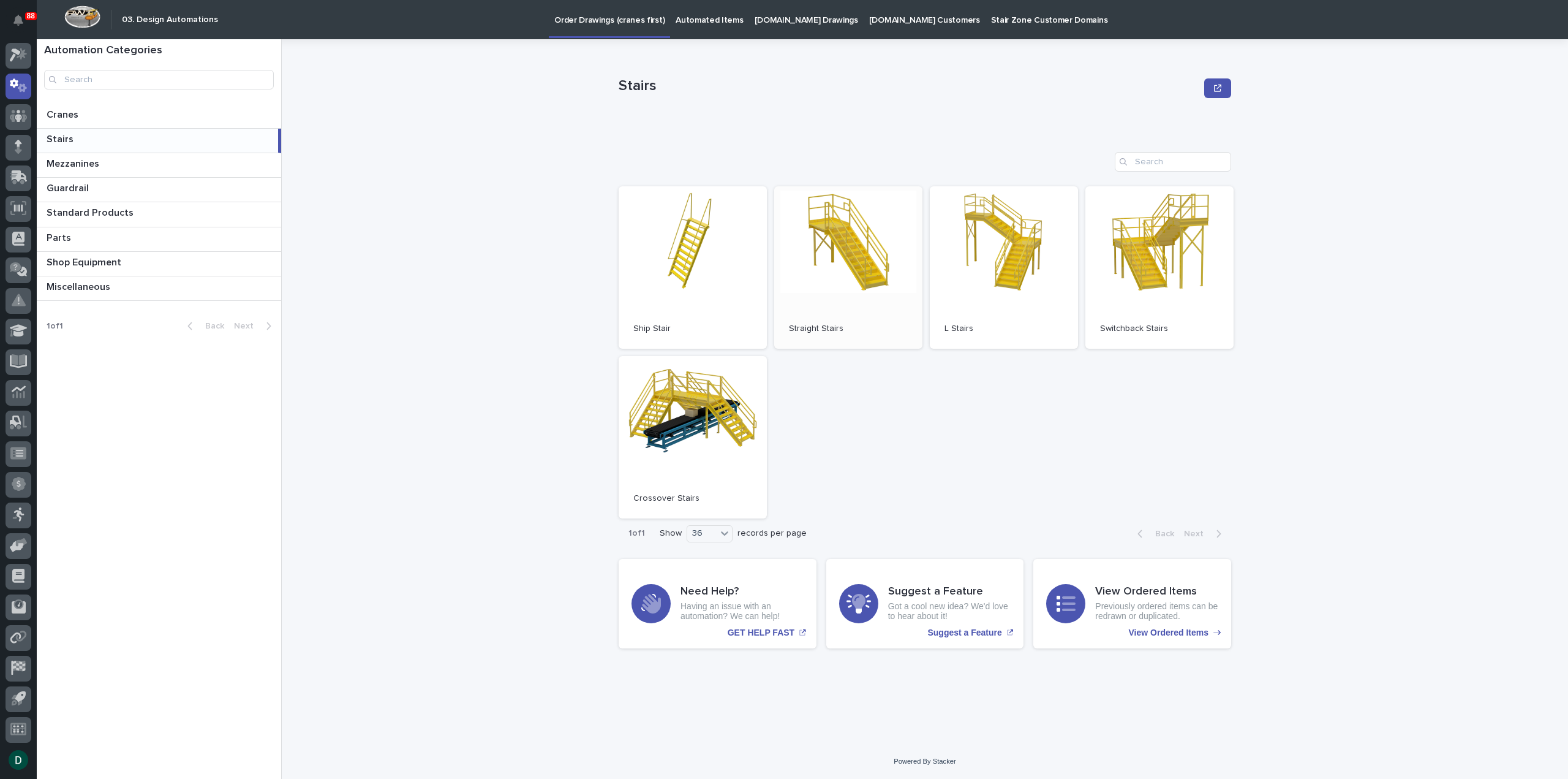
click at [850, 267] on span "Open" at bounding box center [848, 267] width 22 height 8
click at [701, 449] on link "Open" at bounding box center [693, 437] width 148 height 163
click at [856, 298] on link "Open" at bounding box center [848, 267] width 148 height 163
